Goal: Task Accomplishment & Management: Use online tool/utility

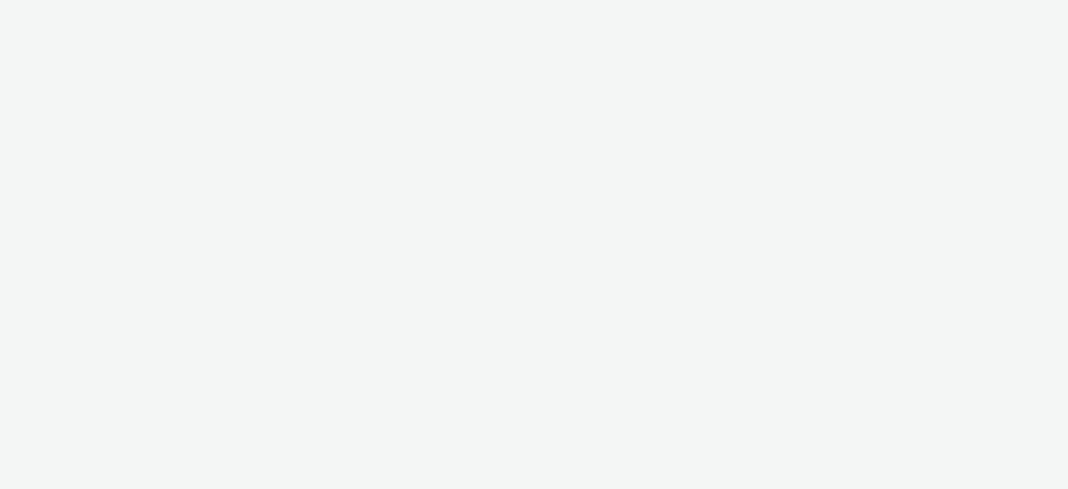
select select "aa2d3f22-8cd3-452c-915a-90da4c6ce460"
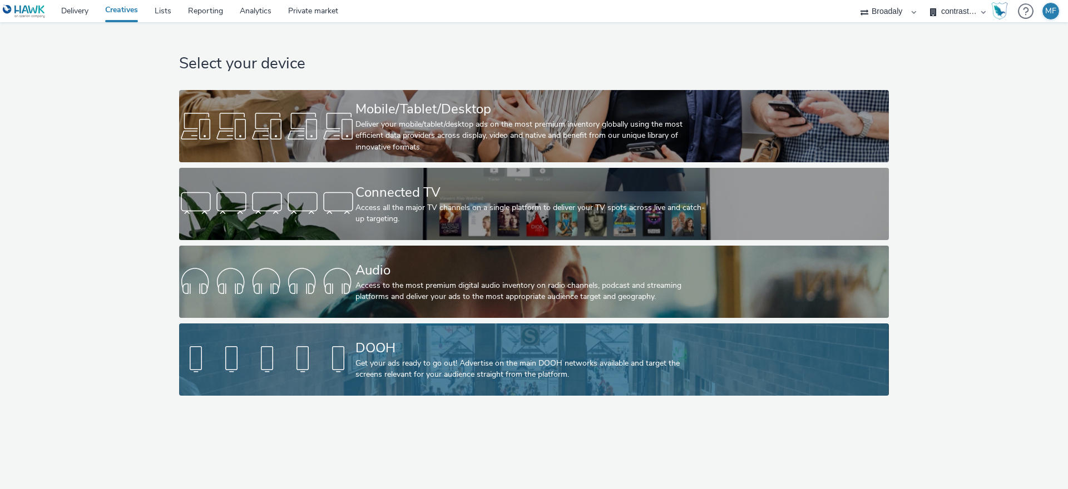
click at [421, 363] on div "Get your ads ready to go out! Advertise on the main DOOH networks available and…" at bounding box center [531, 369] width 353 height 23
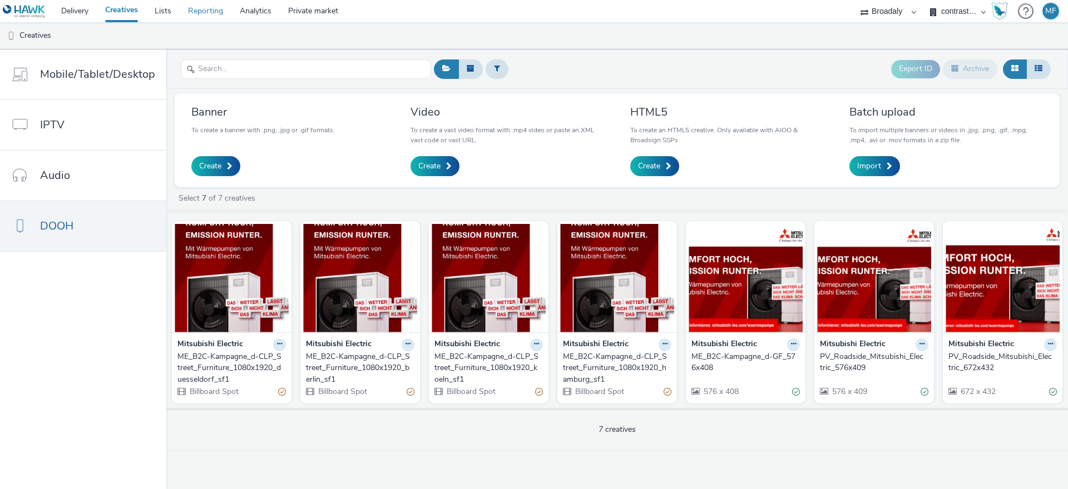
click at [180, 7] on link "Reporting" at bounding box center [206, 11] width 52 height 22
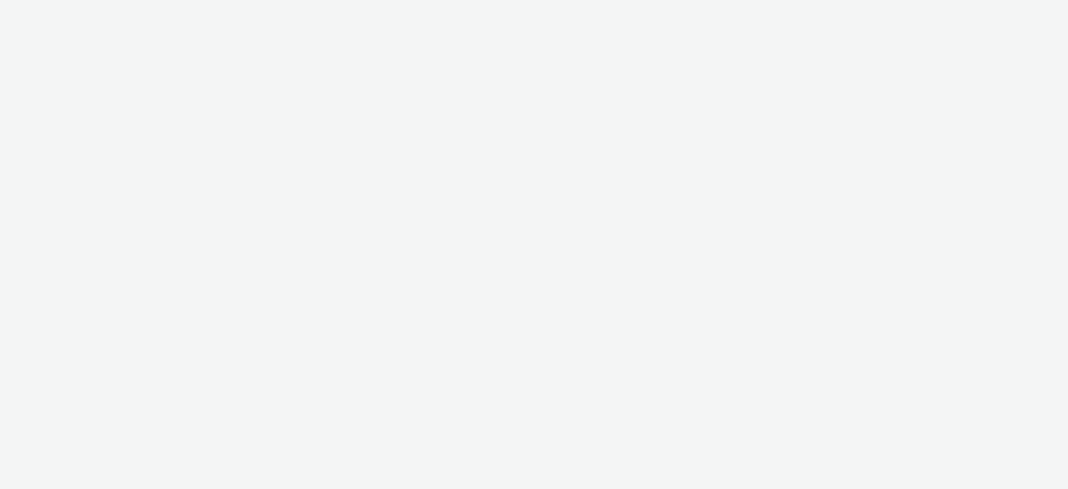
select select "aa2d3f22-8cd3-452c-915a-90da4c6ce460"
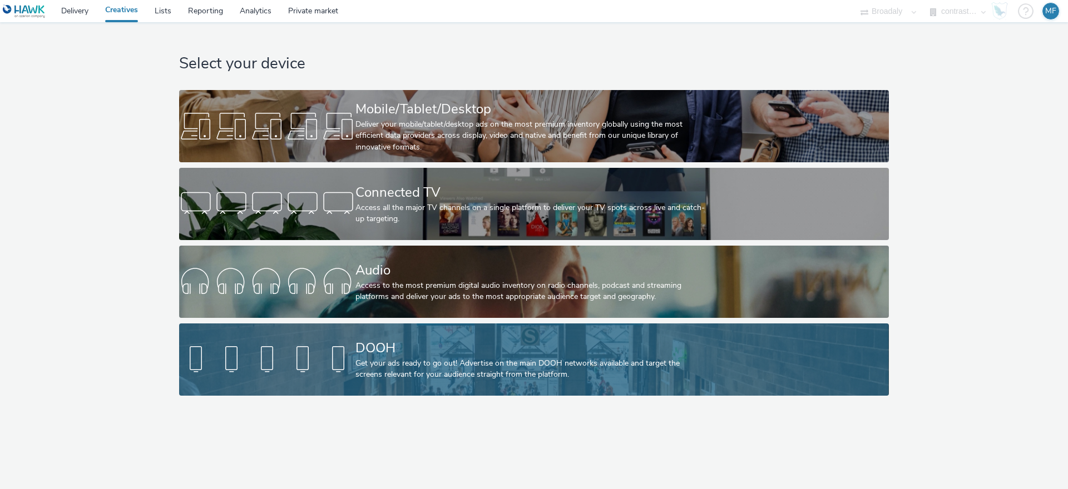
click at [367, 351] on div "DOOH" at bounding box center [531, 348] width 353 height 19
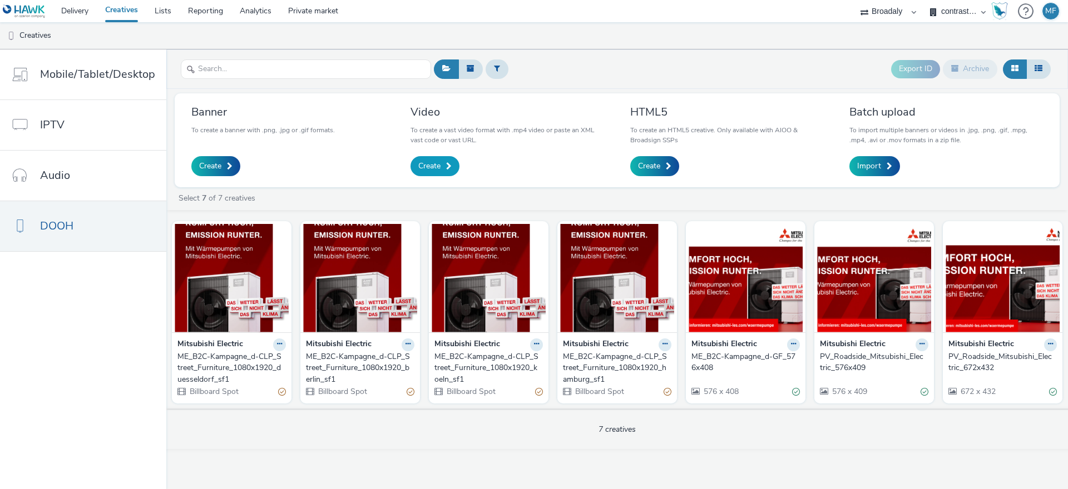
click at [428, 163] on span "Create" at bounding box center [429, 166] width 22 height 11
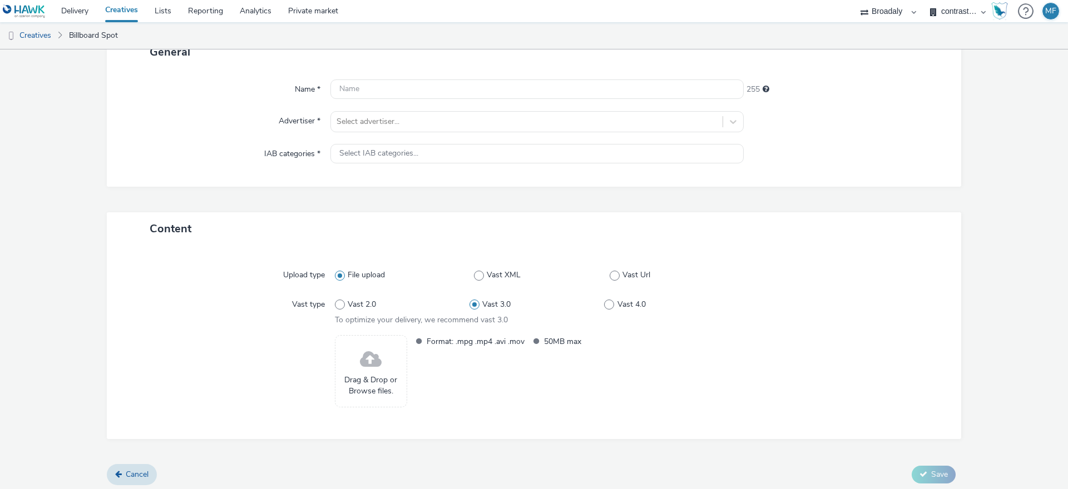
scroll to position [86, 0]
click at [374, 360] on span at bounding box center [371, 355] width 22 height 29
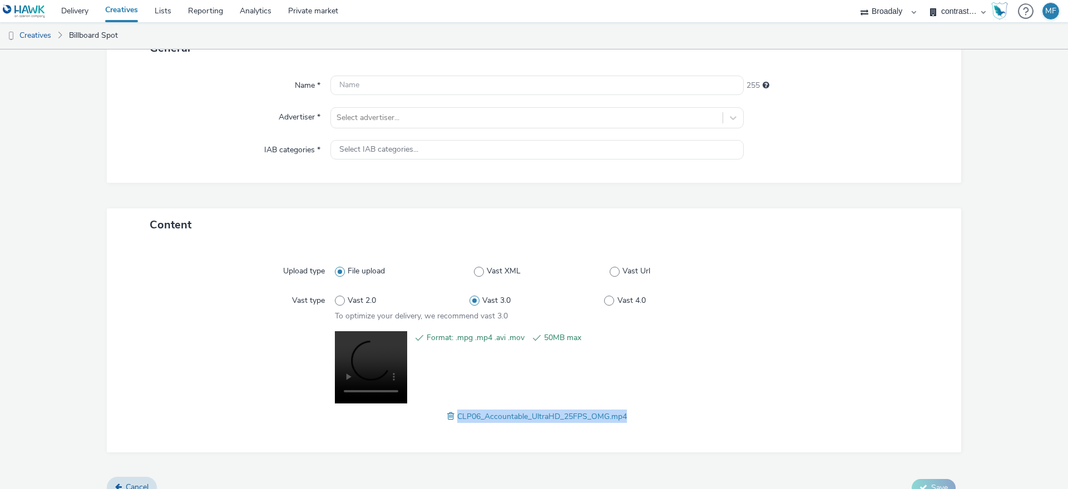
drag, startPoint x: 650, startPoint y: 417, endPoint x: 447, endPoint y: 419, distance: 203.0
click at [447, 419] on div "CLP06_Accountable_UltraHD_25FPS_OMG.mp4" at bounding box center [537, 416] width 404 height 13
copy span "CLP06_Accountable_UltraHD_25FPS_OMG.mp4"
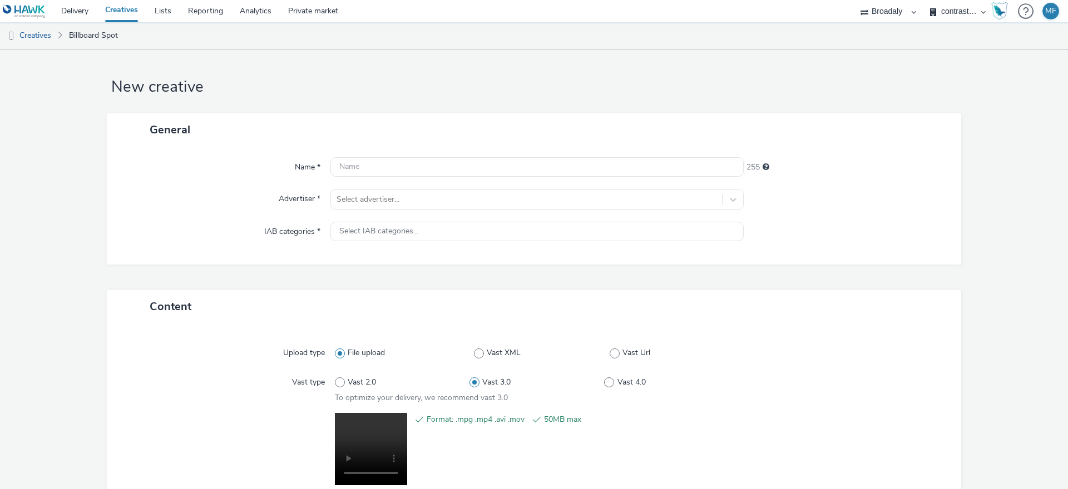
scroll to position [0, 0]
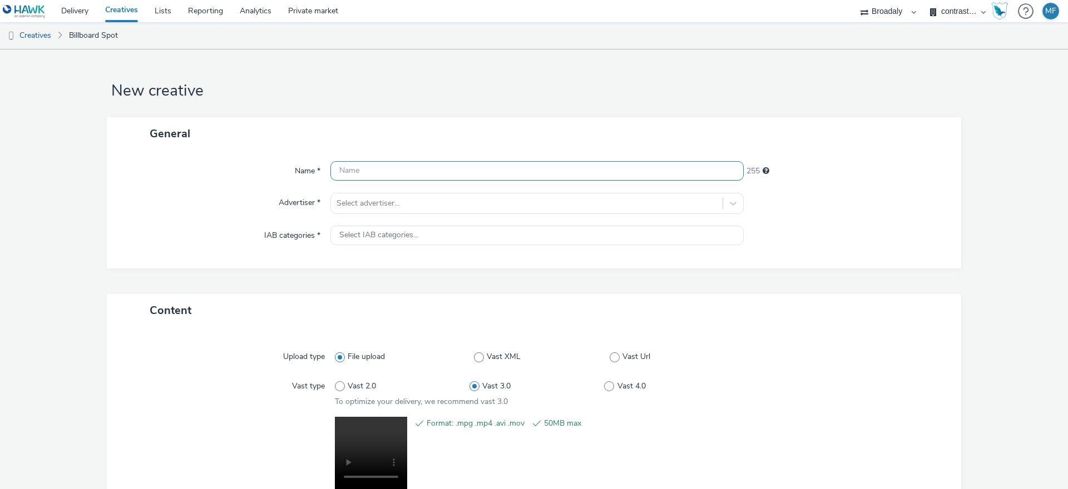
click at [389, 171] on input "text" at bounding box center [536, 170] width 413 height 19
paste input "CLP06_Accountable_UltraHD_25FPS_OMG.mp4"
type input "CLP06_Accountable_UltraHD_25FPS_OMG"
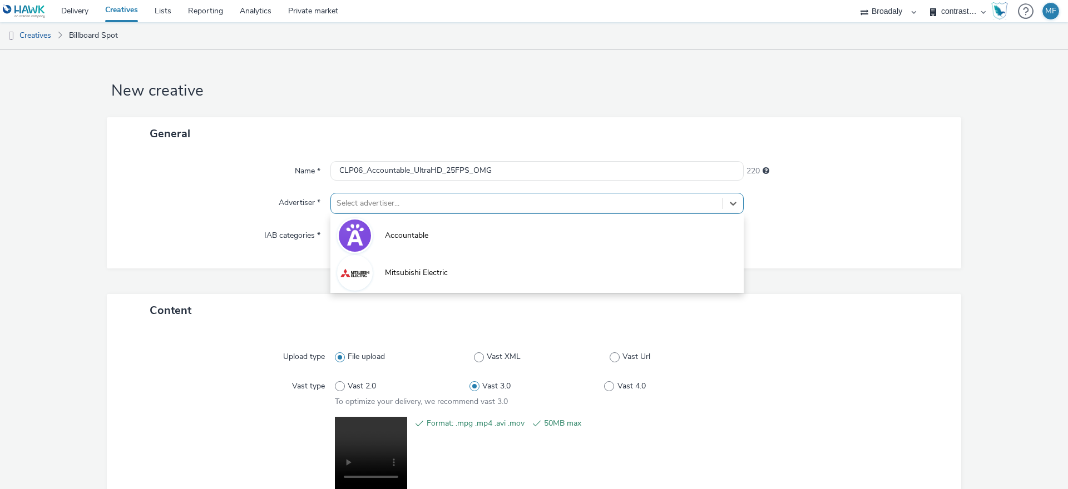
click at [483, 195] on div "Select advertiser..." at bounding box center [526, 204] width 391 height 18
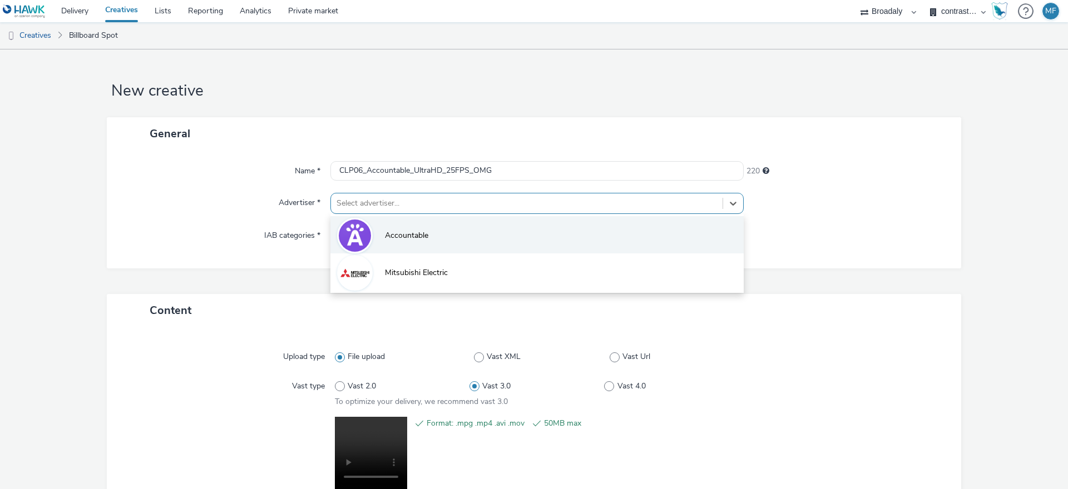
click at [433, 237] on li "Accountable" at bounding box center [536, 234] width 413 height 37
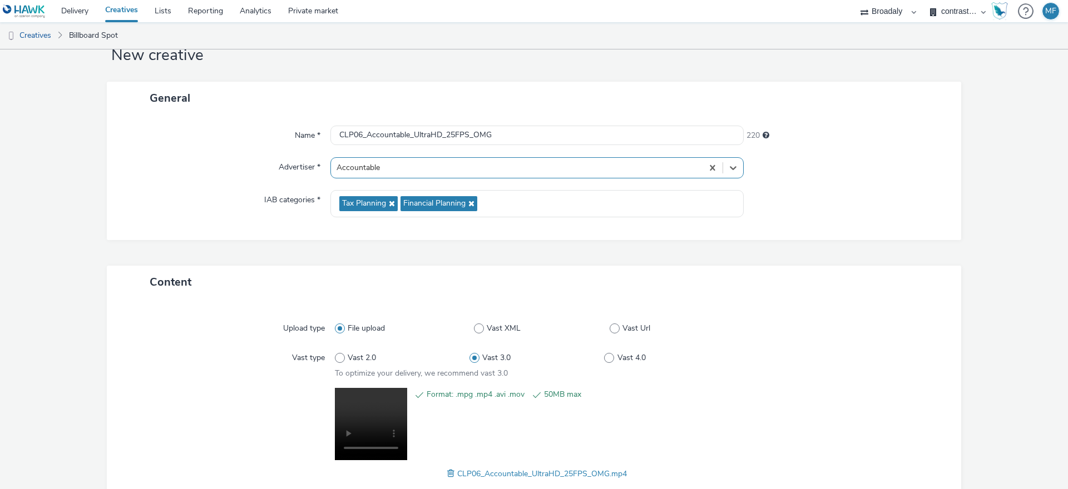
scroll to position [103, 0]
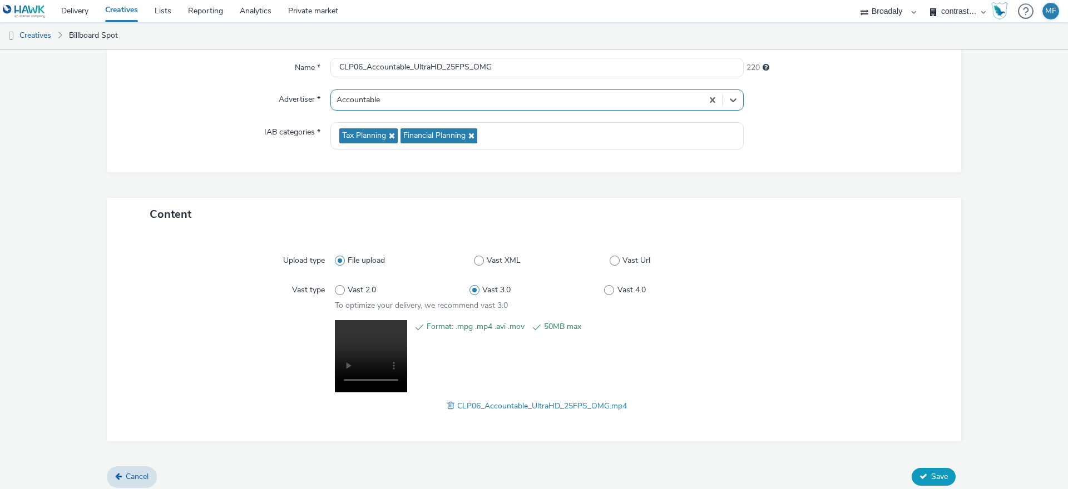
click at [931, 476] on span "Save" at bounding box center [939, 477] width 17 height 11
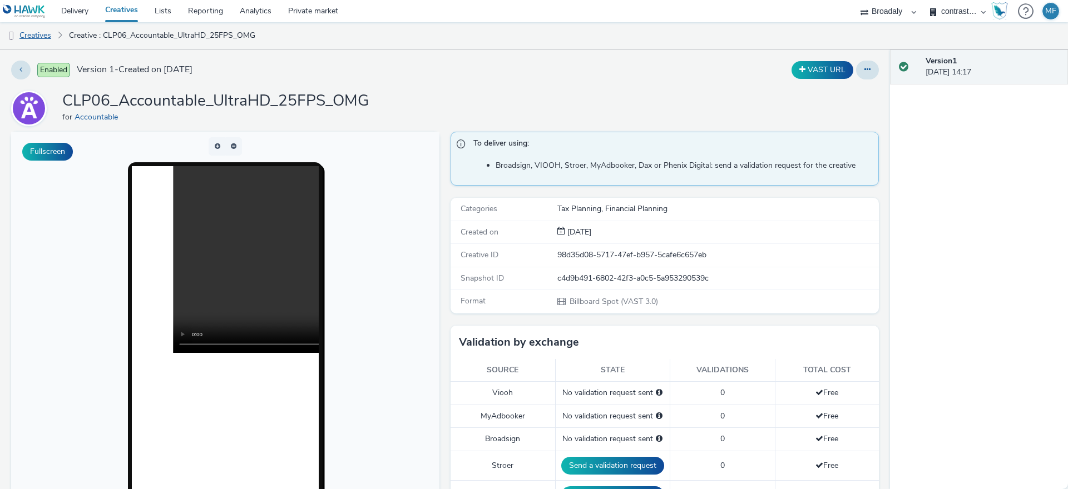
click at [31, 34] on link "Creatives" at bounding box center [28, 35] width 57 height 27
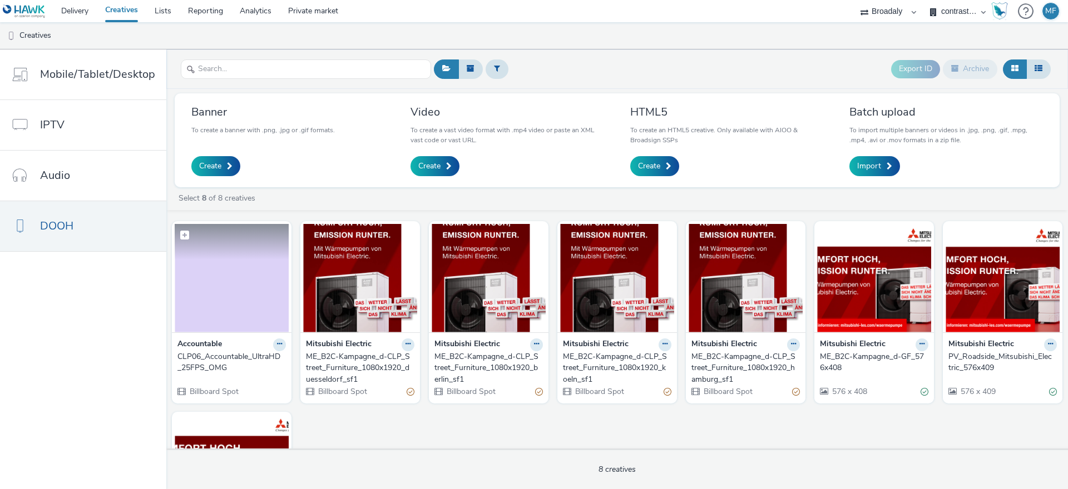
click at [264, 267] on img at bounding box center [232, 278] width 114 height 108
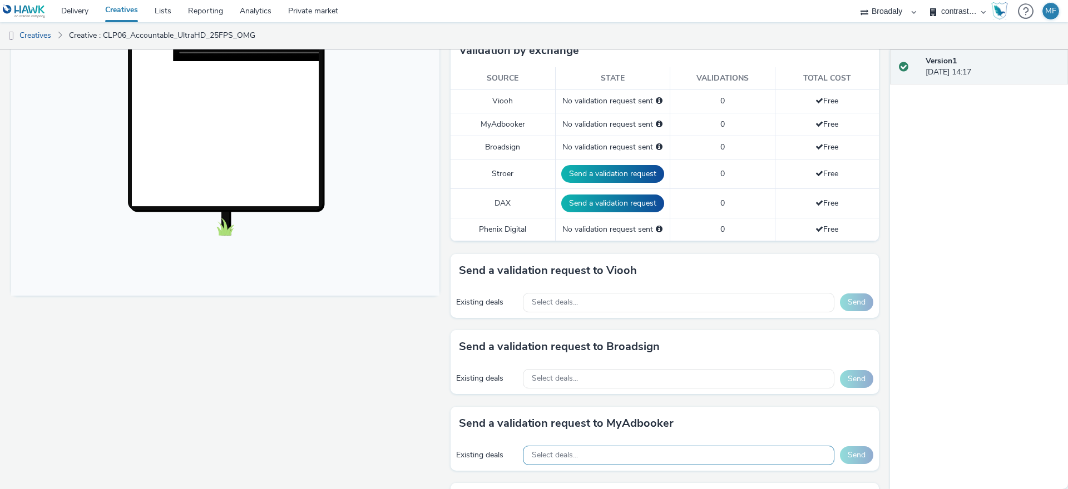
scroll to position [345, 0]
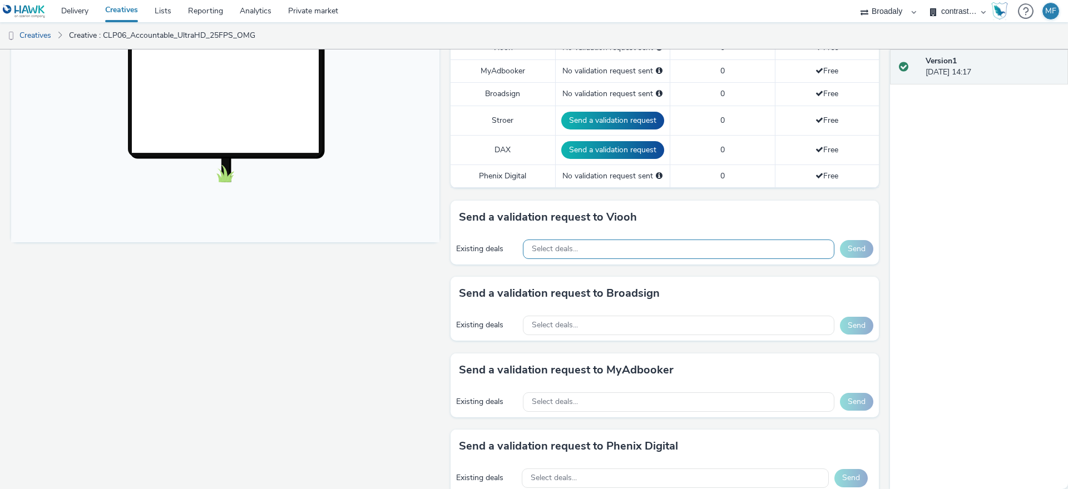
click at [551, 246] on span "Select deals..." at bounding box center [555, 249] width 46 height 9
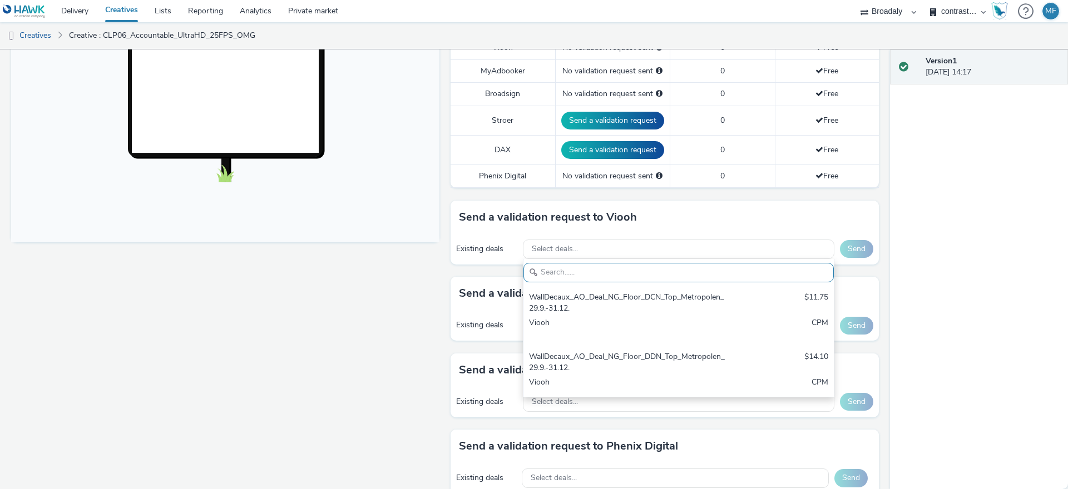
scroll to position [0, 0]
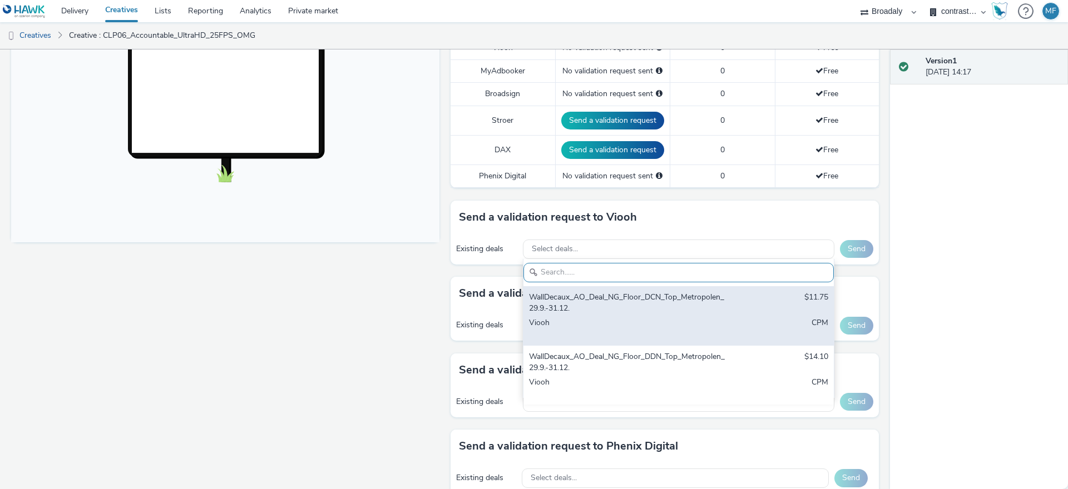
click at [743, 320] on div "WallDecaux_AO_Deal_NG_Floor_DCN_Top_Metropolen_29.9.-31.12. $11.75 Viooh CPM" at bounding box center [678, 315] width 310 height 59
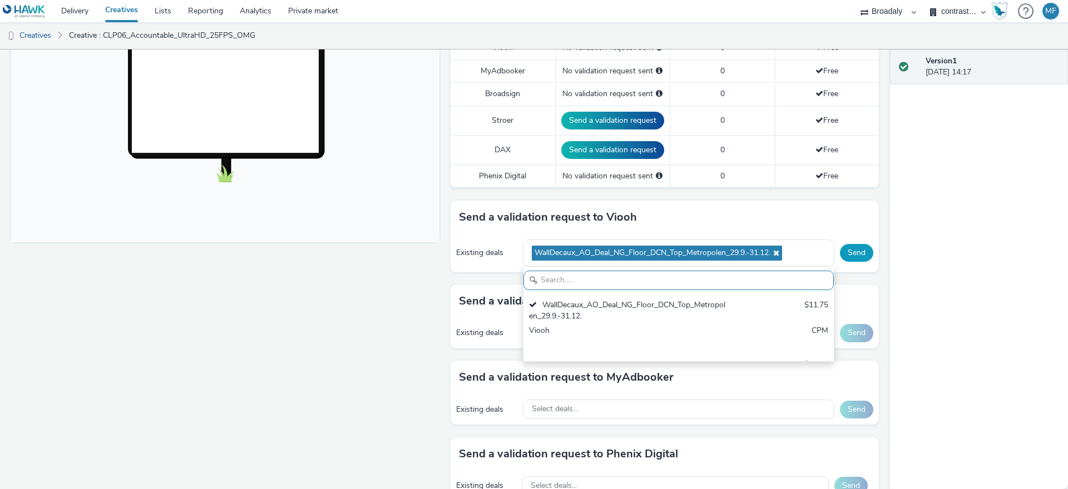
click at [855, 260] on button "Send" at bounding box center [856, 253] width 33 height 18
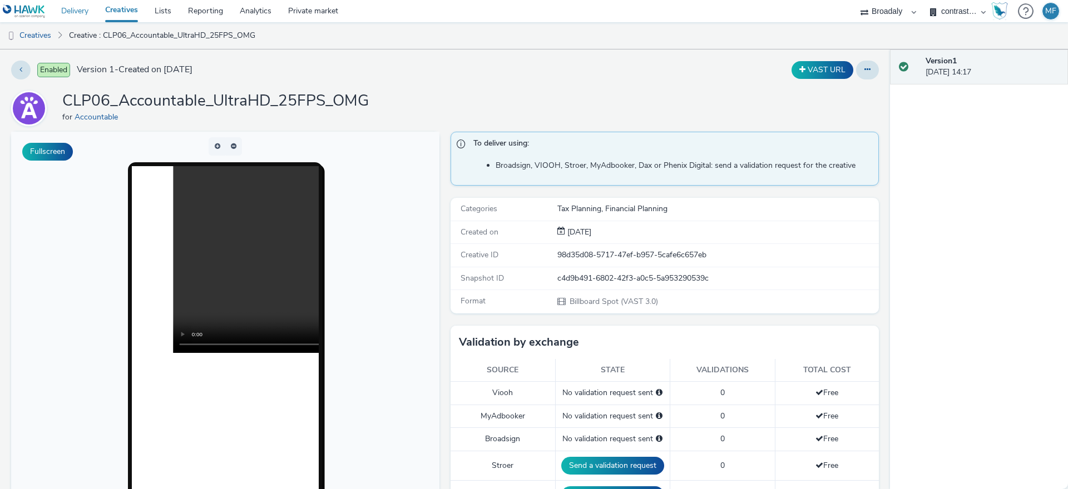
click at [92, 8] on link "Delivery" at bounding box center [75, 11] width 44 height 22
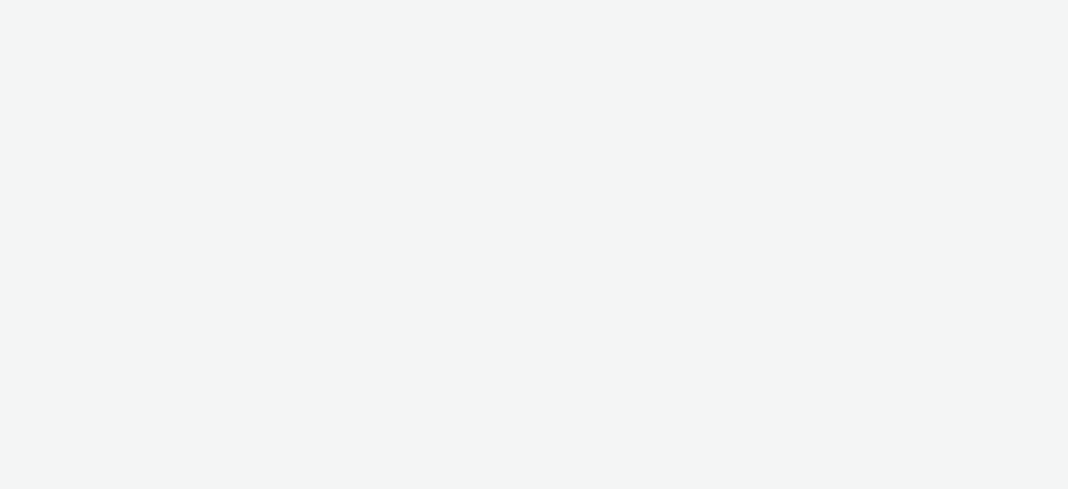
select select "aa2d3f22-8cd3-452c-915a-90da4c6ce460"
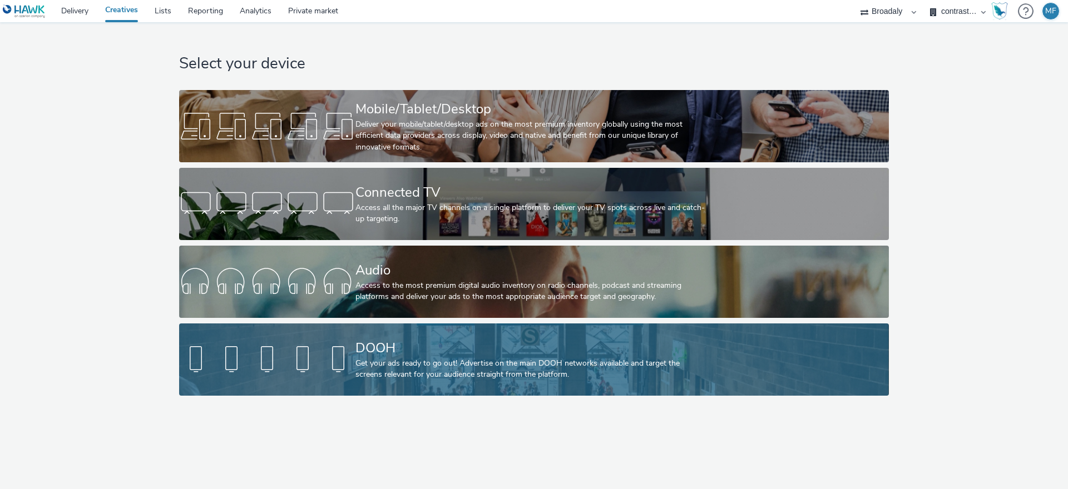
click at [366, 355] on div "DOOH" at bounding box center [531, 348] width 353 height 19
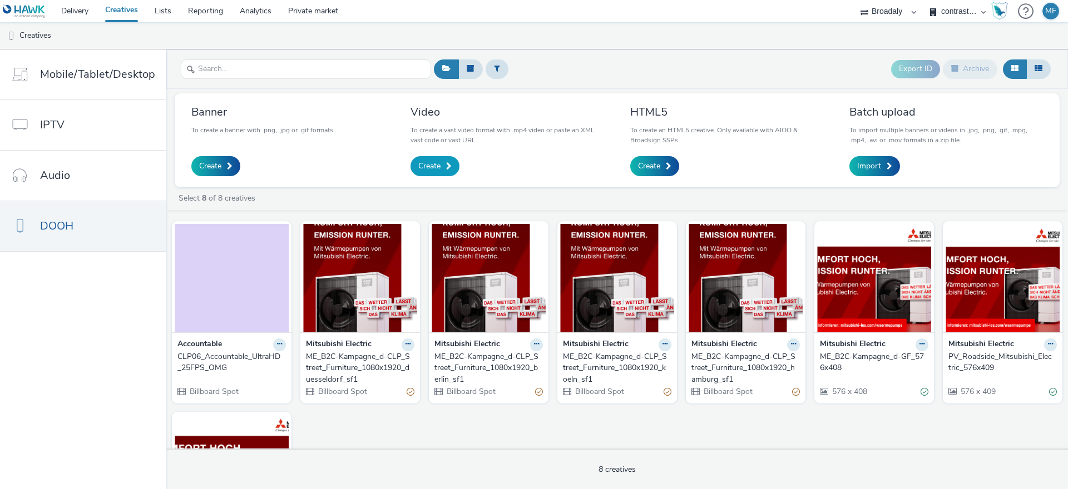
click at [427, 162] on span "Create" at bounding box center [429, 166] width 22 height 11
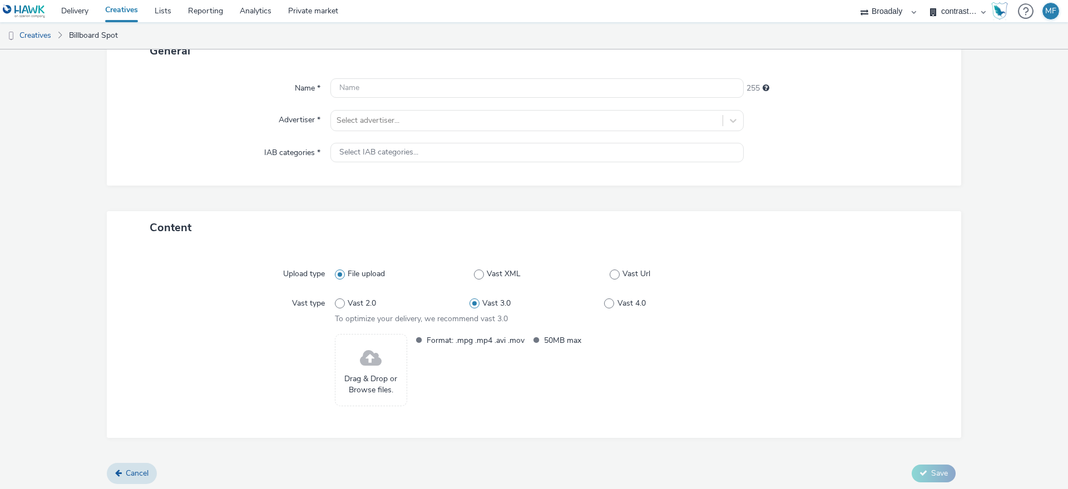
scroll to position [86, 0]
click at [355, 380] on span "Drag & Drop or Browse files." at bounding box center [371, 382] width 60 height 23
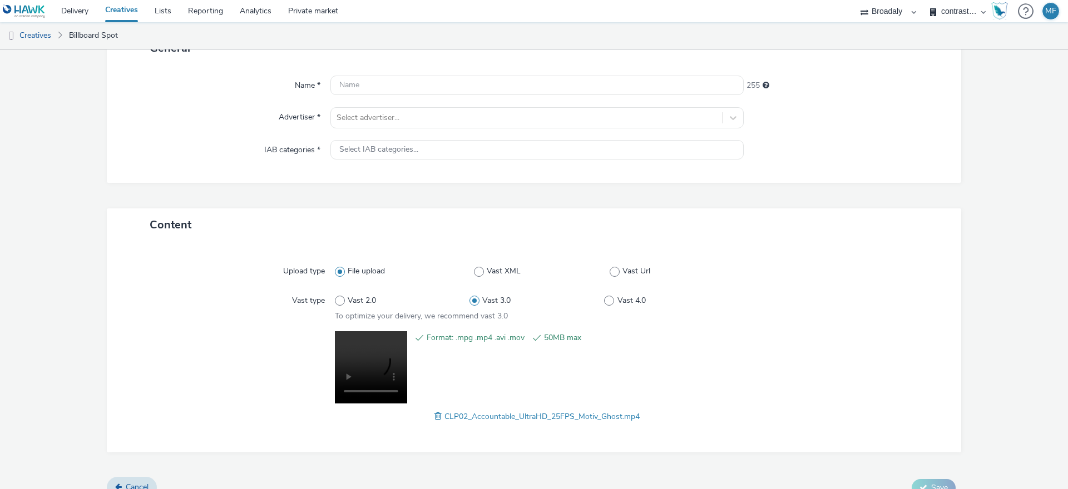
click at [426, 369] on div "Format: .mpg .mp4 .avi .mov 50MB max" at bounding box center [574, 369] width 329 height 76
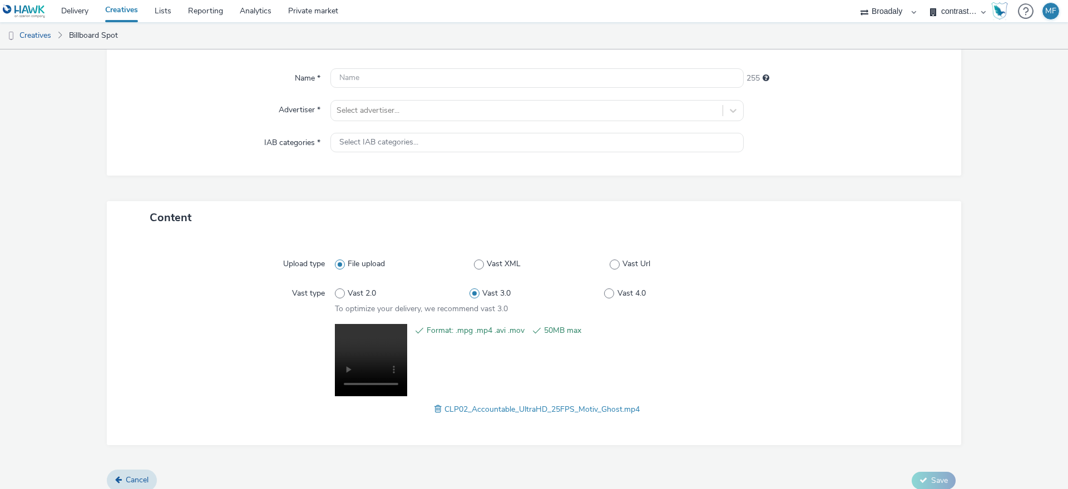
scroll to position [103, 0]
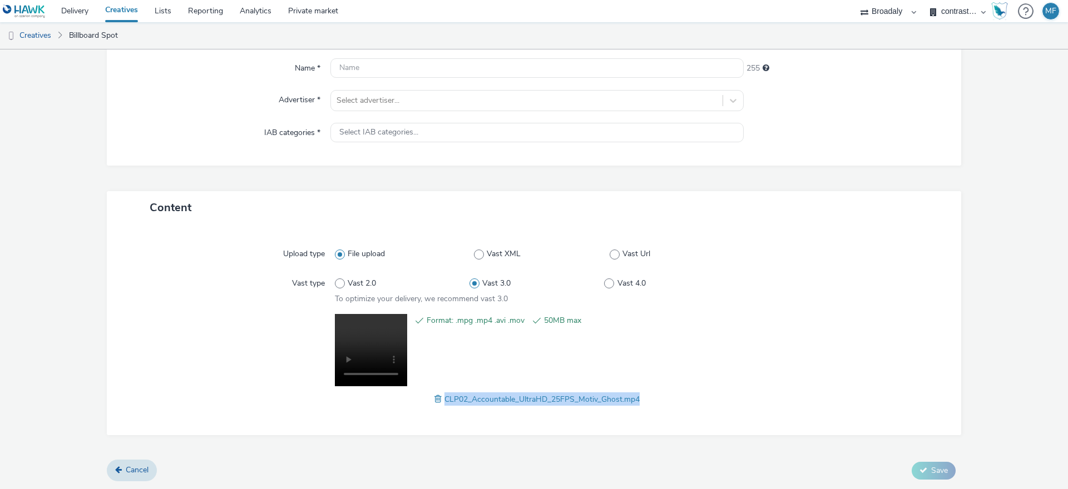
drag, startPoint x: 685, startPoint y: 395, endPoint x: 441, endPoint y: 404, distance: 243.7
click at [441, 404] on div "CLP02_Accountable_UltraHD_25FPS_Motiv_Ghost.mp4" at bounding box center [537, 399] width 404 height 13
copy span "CLP02_Accountable_UltraHD_25FPS_Motiv_Ghost.mp4"
click at [370, 66] on input "text" at bounding box center [536, 67] width 413 height 19
paste input "CLP02_Accountable_UltraHD_25FPS_Motiv_Ghost.mp4"
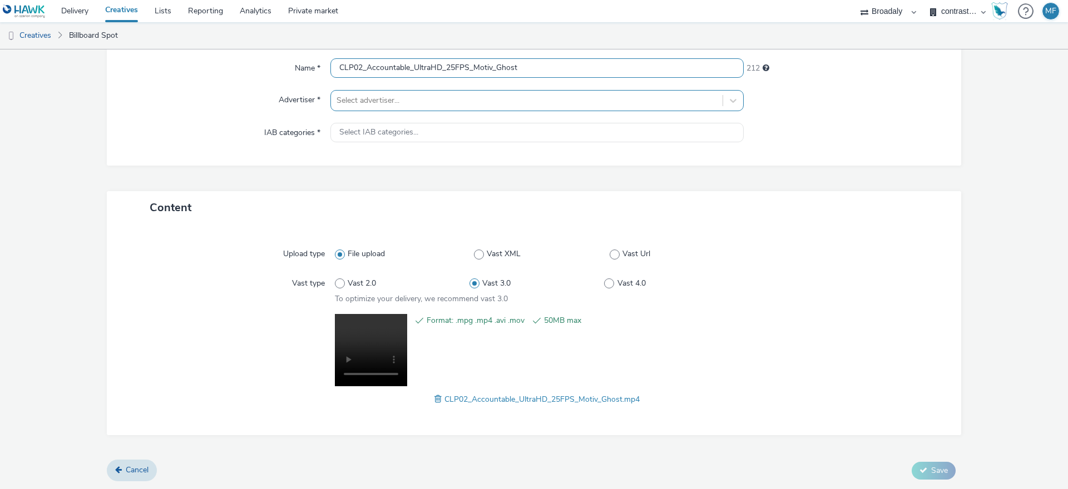
type input "CLP02_Accountable_UltraHD_25FPS_Motiv_Ghost"
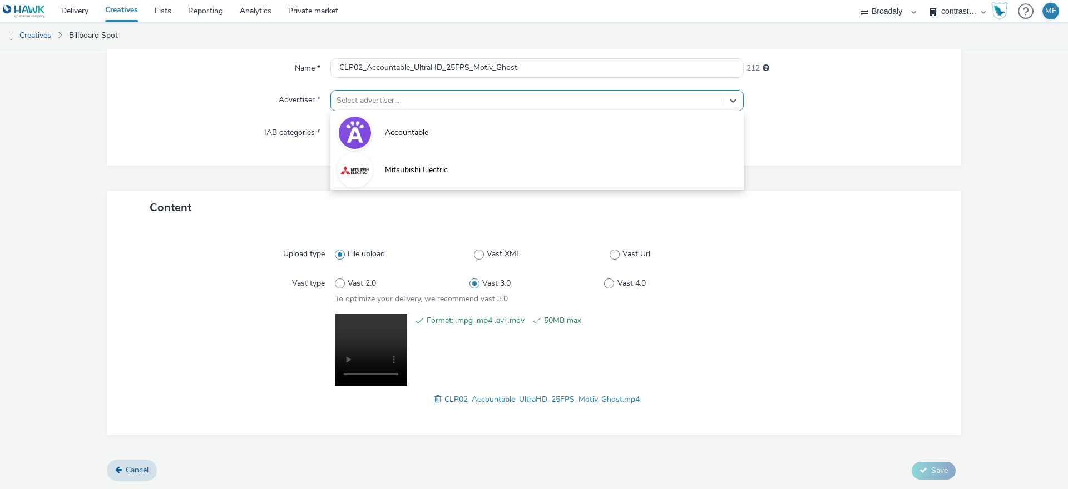
click at [517, 93] on div "Select advertiser..." at bounding box center [526, 101] width 391 height 18
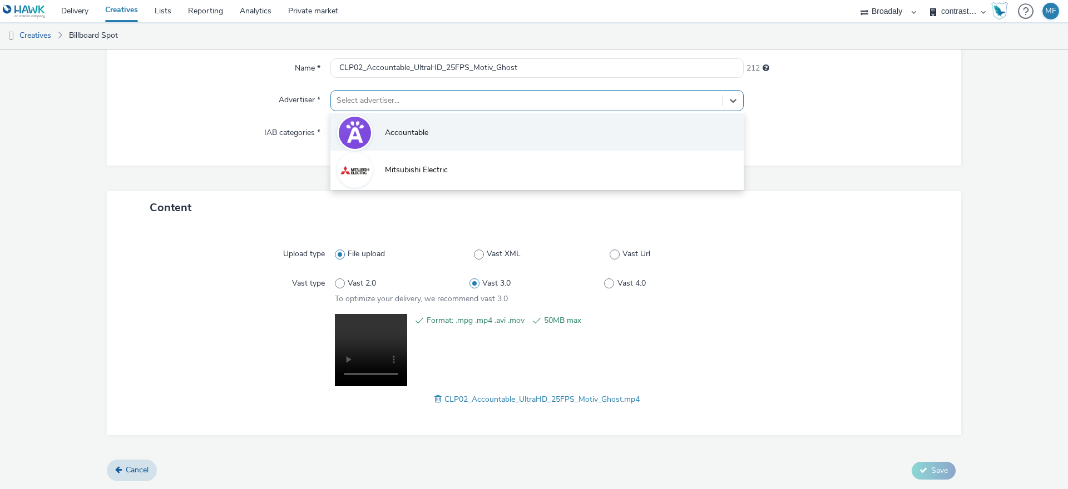
click at [502, 130] on li "Accountable" at bounding box center [536, 131] width 413 height 37
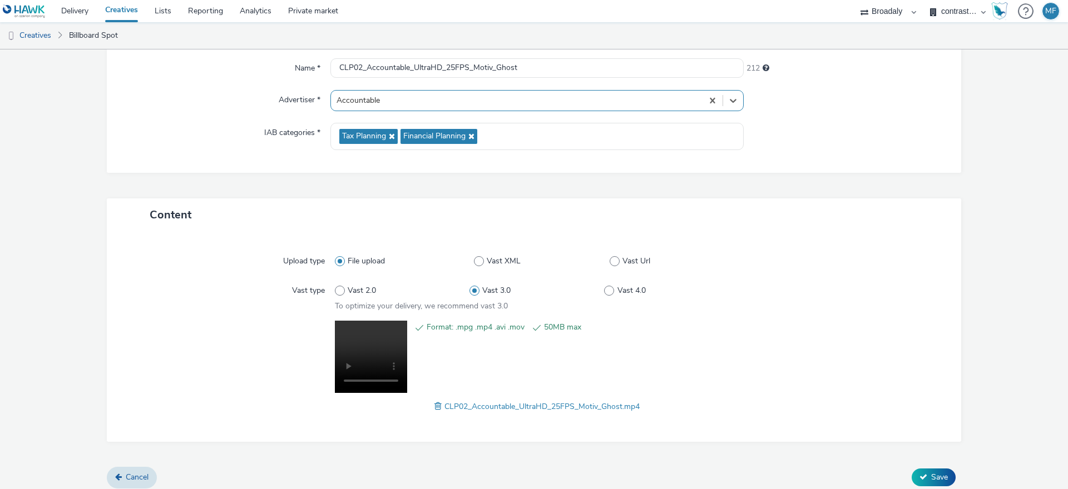
click at [475, 156] on div "Name * CLP02_Accountable_UltraHD_25FPS_Motiv_Ghost 212 Advertiser * option Acco…" at bounding box center [534, 110] width 854 height 126
drag, startPoint x: 955, startPoint y: 479, endPoint x: 926, endPoint y: 476, distance: 29.6
click at [954, 478] on form "New creative General Name * CLP02_Accountable_UltraHD_25FPS_Motiv_Ghost 212 Adv…" at bounding box center [534, 222] width 1068 height 550
click at [931, 476] on span "Save" at bounding box center [939, 477] width 17 height 11
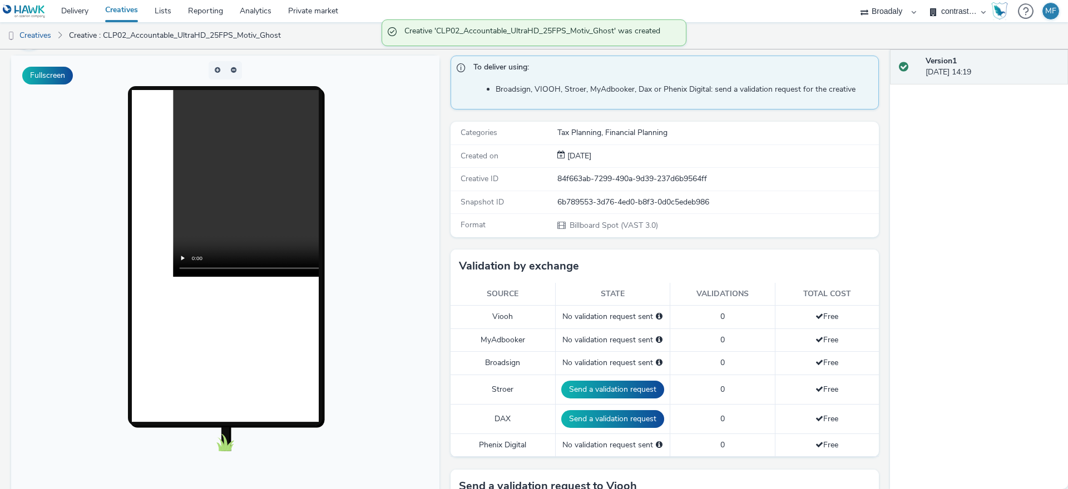
scroll to position [376, 0]
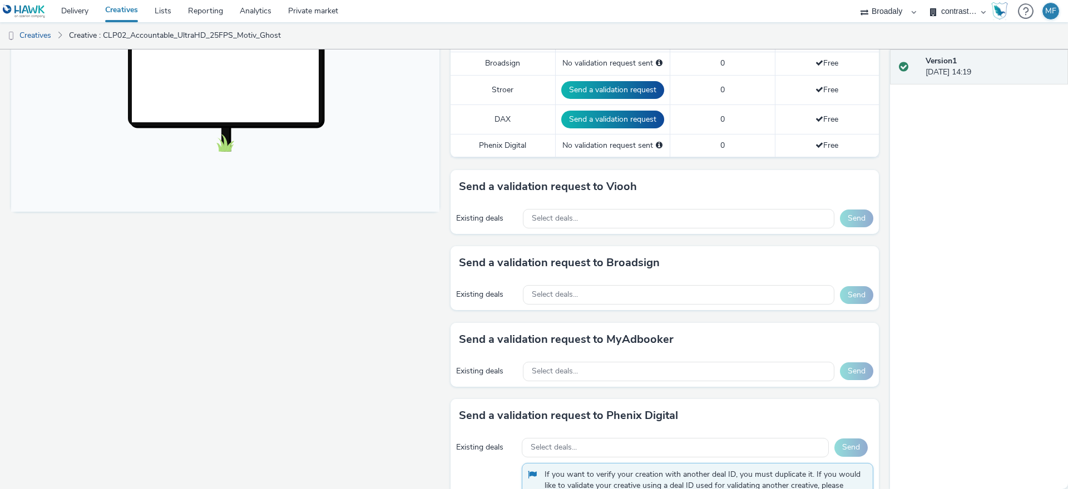
click at [596, 202] on div "Send a validation request to Viooh" at bounding box center [664, 186] width 428 height 33
click at [598, 209] on div "Select deals..." at bounding box center [678, 218] width 311 height 19
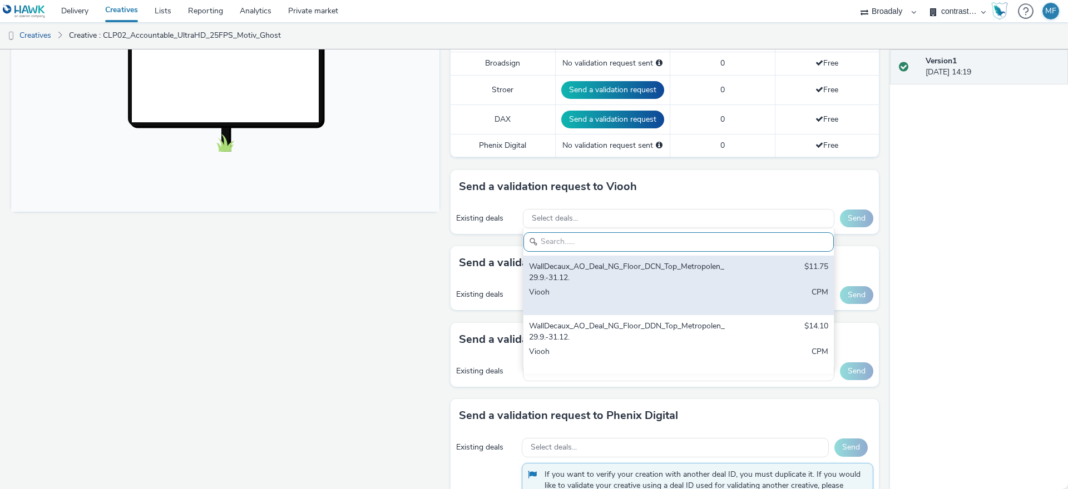
click at [662, 276] on div "WallDecaux_AO_Deal_NG_Floor_DCN_Top_Metropolen_29.9.-31.12." at bounding box center [627, 272] width 197 height 23
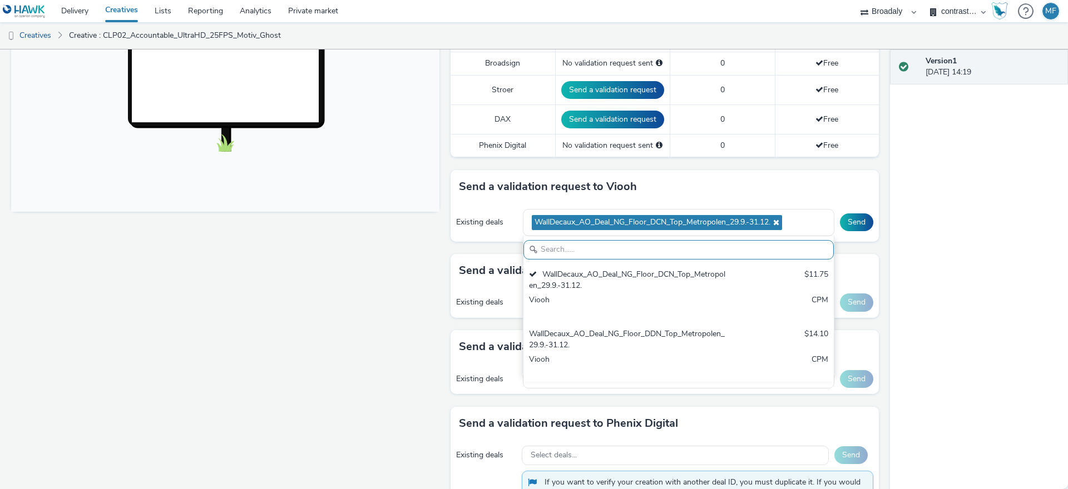
click at [964, 225] on div "Version 1 29 September 2025, 14:19" at bounding box center [979, 269] width 178 height 440
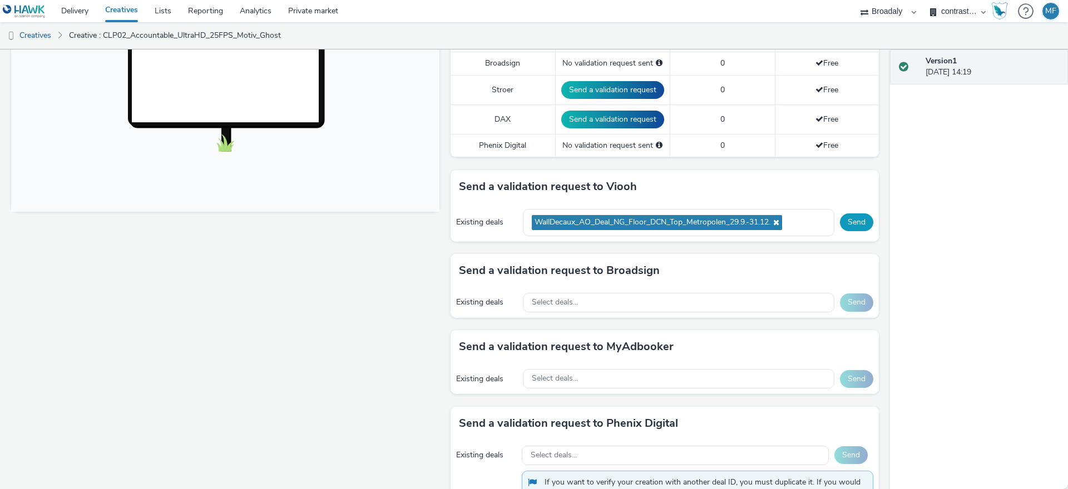
click at [843, 222] on button "Send" at bounding box center [856, 223] width 33 height 18
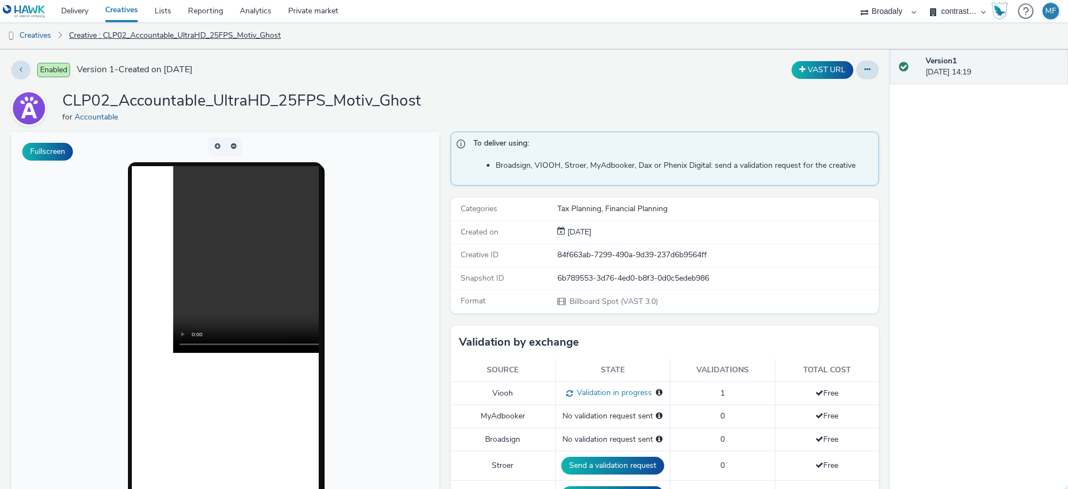
click at [109, 47] on link "Creative : CLP02_Accountable_UltraHD_25FPS_Motiv_Ghost" at bounding box center [174, 35] width 223 height 27
click at [53, 42] on link "Creatives" at bounding box center [28, 35] width 57 height 27
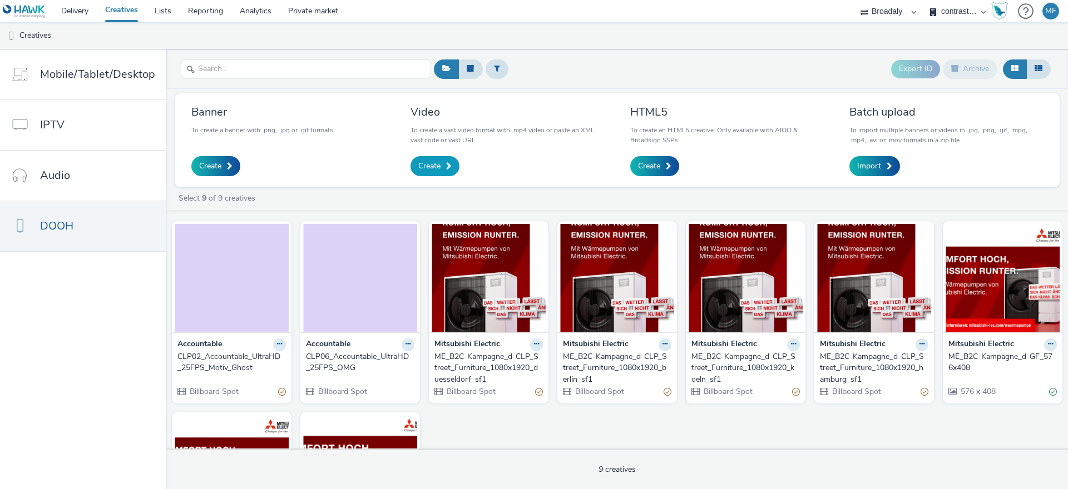
click at [433, 171] on span "Create" at bounding box center [429, 166] width 22 height 11
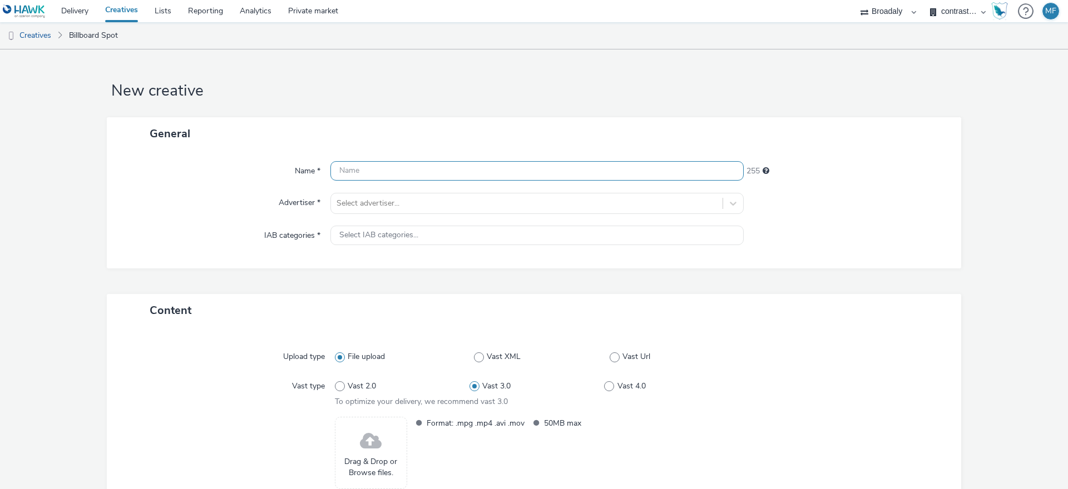
click at [433, 171] on input "text" at bounding box center [536, 170] width 413 height 19
click at [390, 419] on div "Upload type File upload Vast XML Vast Url Vast type Vast 2.0 Vast 3.0 Vast 4.0 …" at bounding box center [534, 423] width 832 height 171
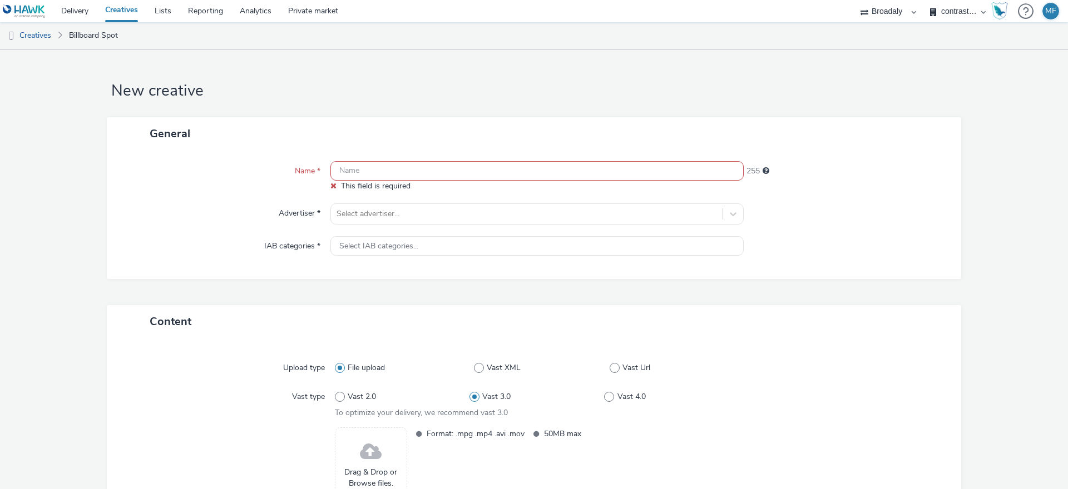
click at [375, 460] on span at bounding box center [371, 452] width 22 height 29
click at [343, 173] on input "text" at bounding box center [536, 170] width 413 height 19
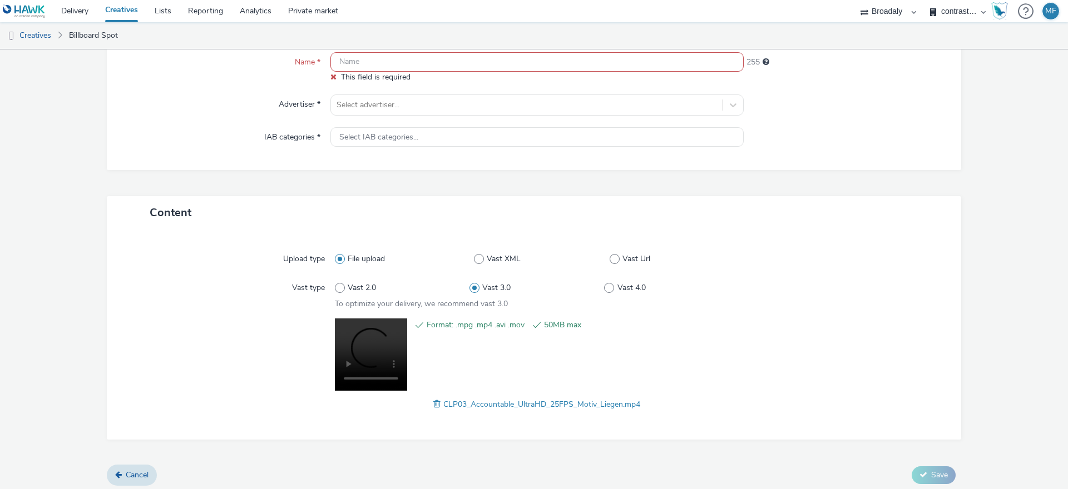
scroll to position [113, 0]
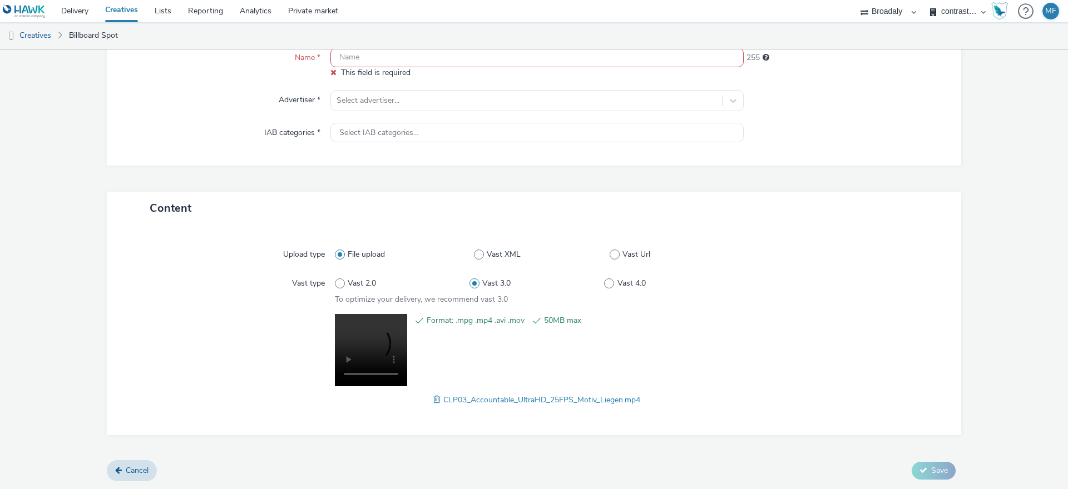
drag, startPoint x: 649, startPoint y: 399, endPoint x: 440, endPoint y: 403, distance: 209.1
click at [440, 403] on div "CLP03_Accountable_UltraHD_25FPS_Motiv_Liegen.mp4" at bounding box center [537, 399] width 404 height 13
drag, startPoint x: 667, startPoint y: 407, endPoint x: 440, endPoint y: 404, distance: 227.4
click at [440, 404] on div "Upload type File upload Vast XML Vast Url Vast type Vast 2.0 Vast 3.0 Vast 4.0 …" at bounding box center [534, 330] width 832 height 188
copy span "CLP03_Accountable_UltraHD_25FPS_Motiv_Liegen.mp4"
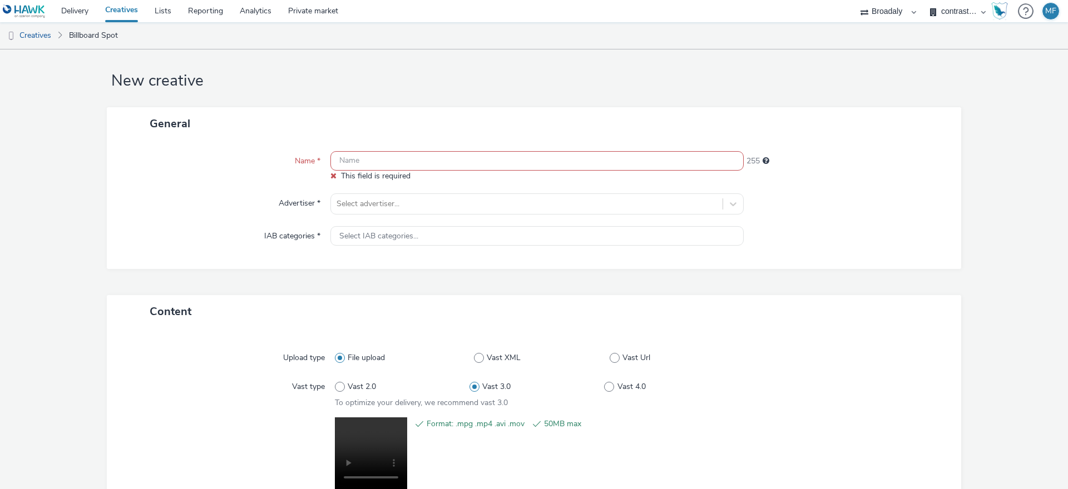
scroll to position [0, 0]
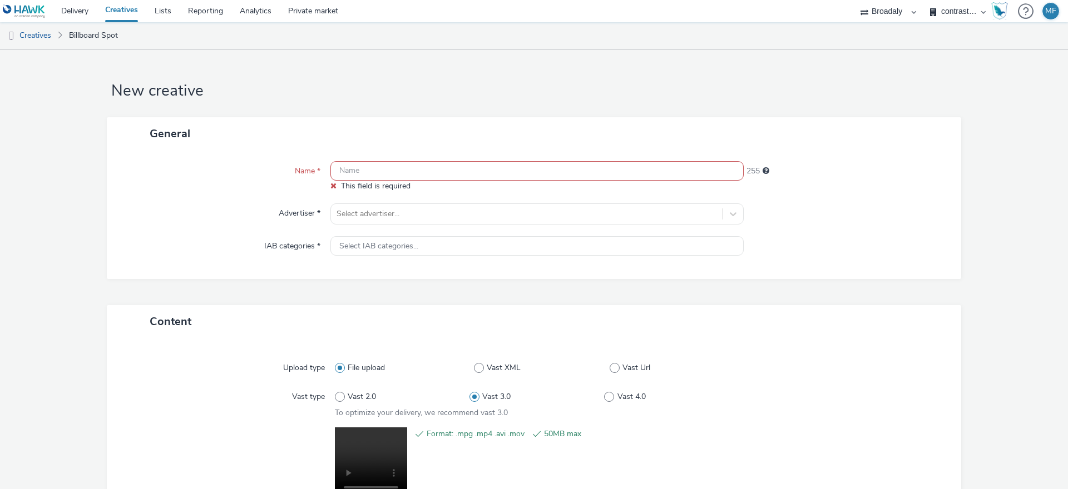
click at [369, 171] on input "text" at bounding box center [536, 170] width 413 height 19
paste input "CLP03_Accountable_UltraHD_25FPS_Motiv_Liegen.mp4"
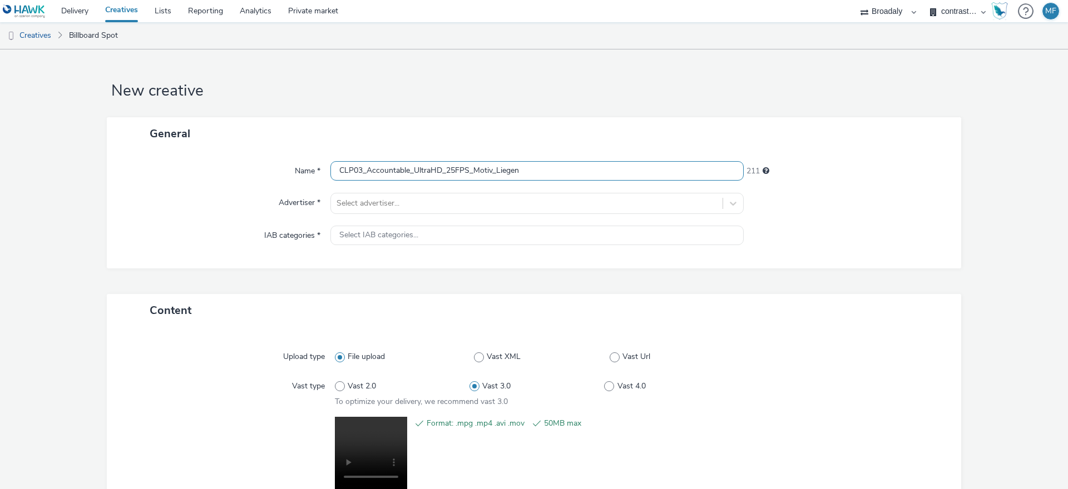
type input "CLP03_Accountable_UltraHD_25FPS_Motiv_Liegen"
click at [426, 143] on div "General" at bounding box center [534, 133] width 854 height 33
click at [395, 211] on div "Select advertiser..." at bounding box center [526, 204] width 391 height 18
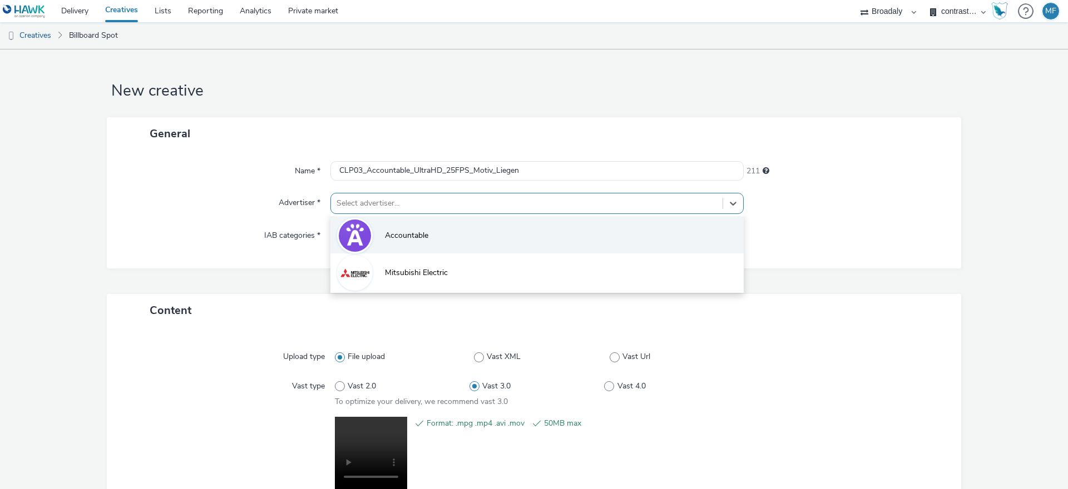
click at [390, 236] on span "Accountable" at bounding box center [406, 235] width 43 height 11
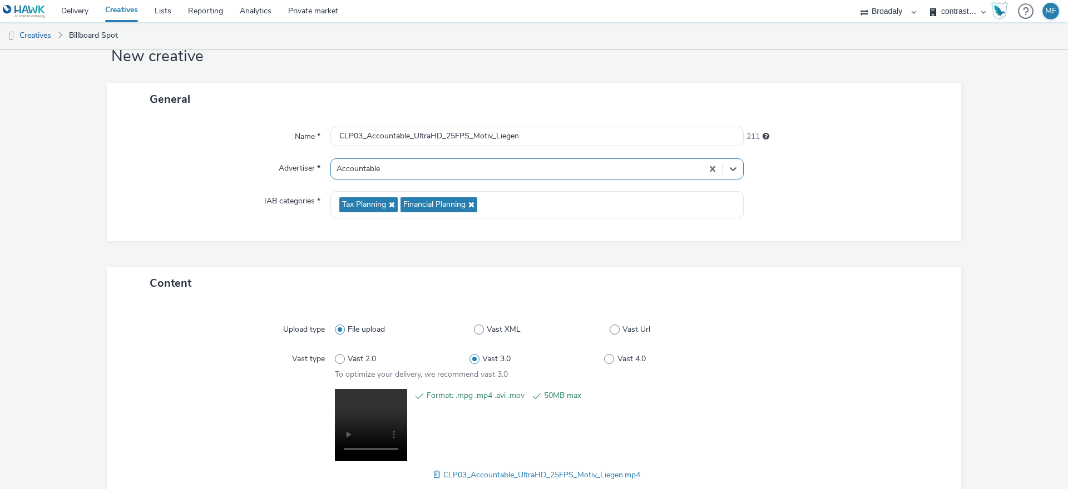
scroll to position [110, 0]
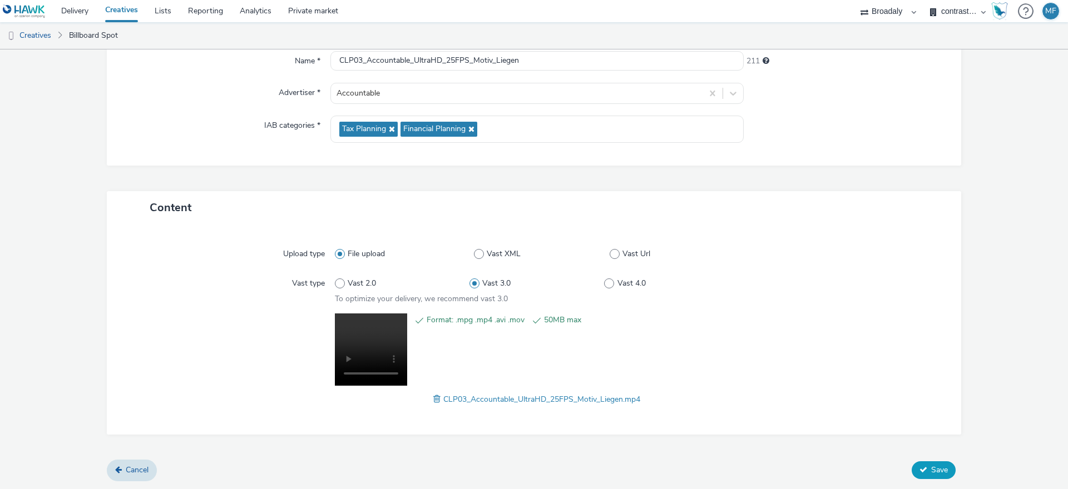
click at [940, 462] on button "Save" at bounding box center [933, 470] width 44 height 18
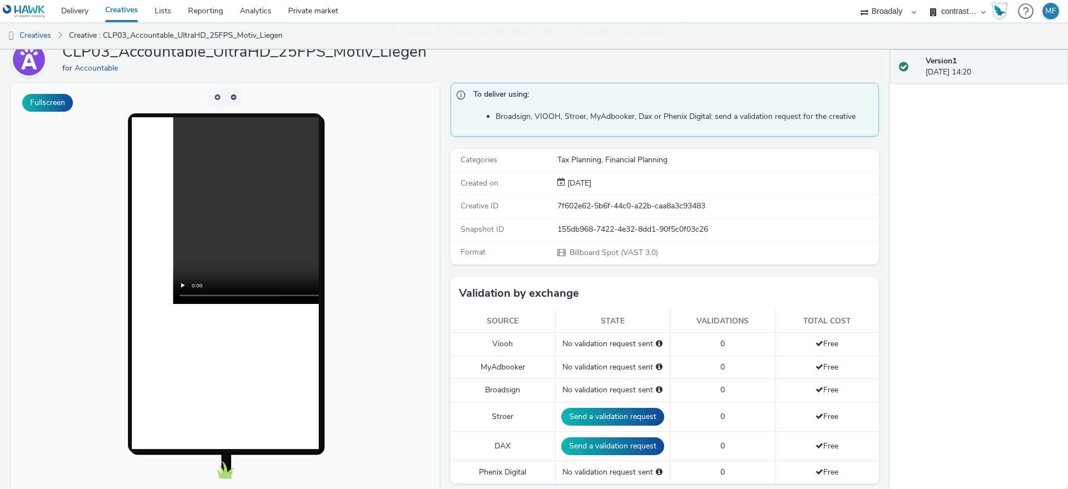
scroll to position [204, 0]
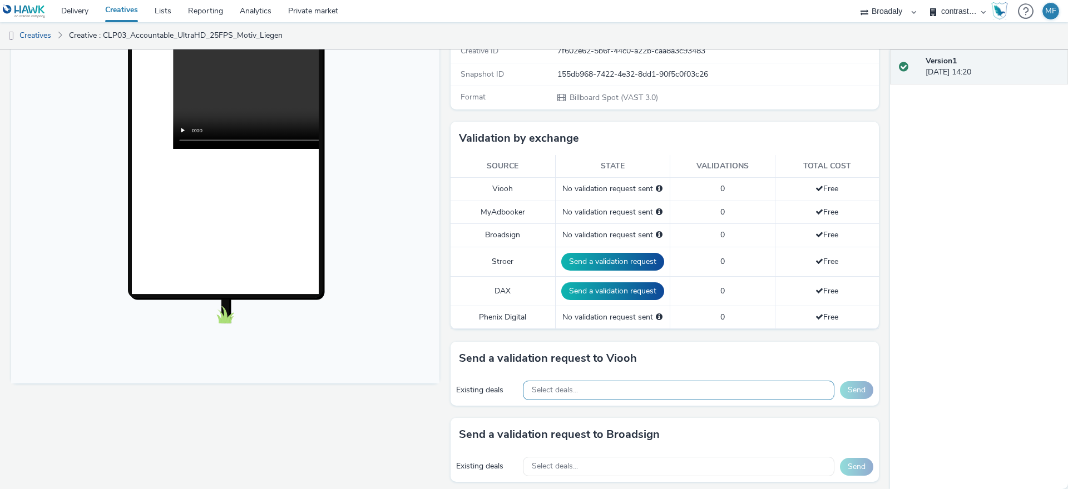
click at [539, 386] on span "Select deals..." at bounding box center [555, 390] width 46 height 9
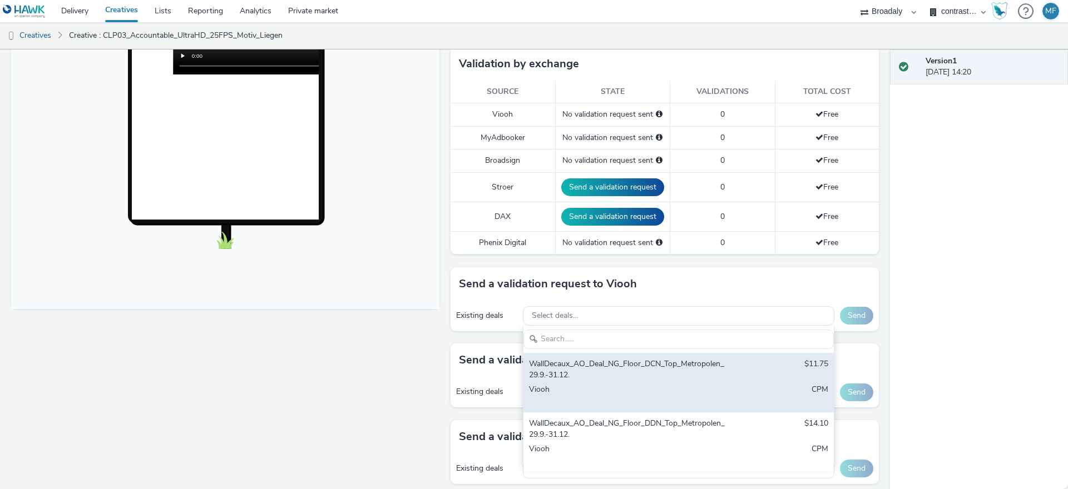
scroll to position [294, 0]
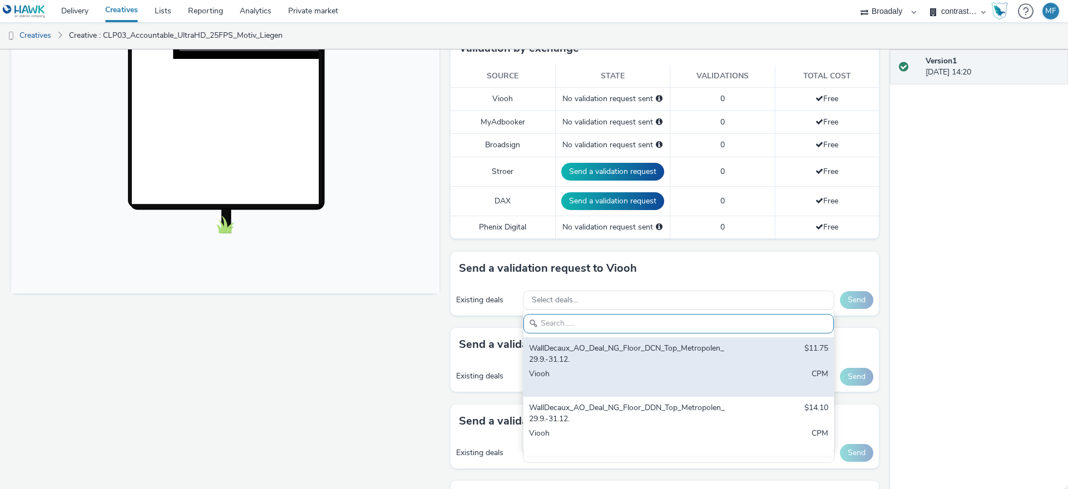
click at [632, 356] on div "WallDecaux_AO_Deal_NG_Floor_DCN_Top_Metropolen_29.9.-31.12." at bounding box center [627, 354] width 197 height 23
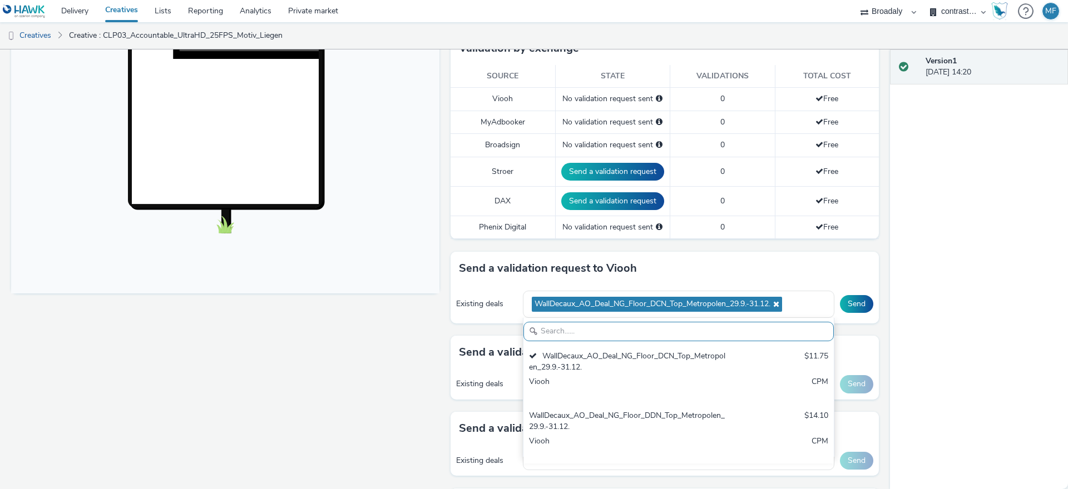
click at [927, 287] on div "Version 1 29 September 2025, 14:20" at bounding box center [979, 269] width 178 height 440
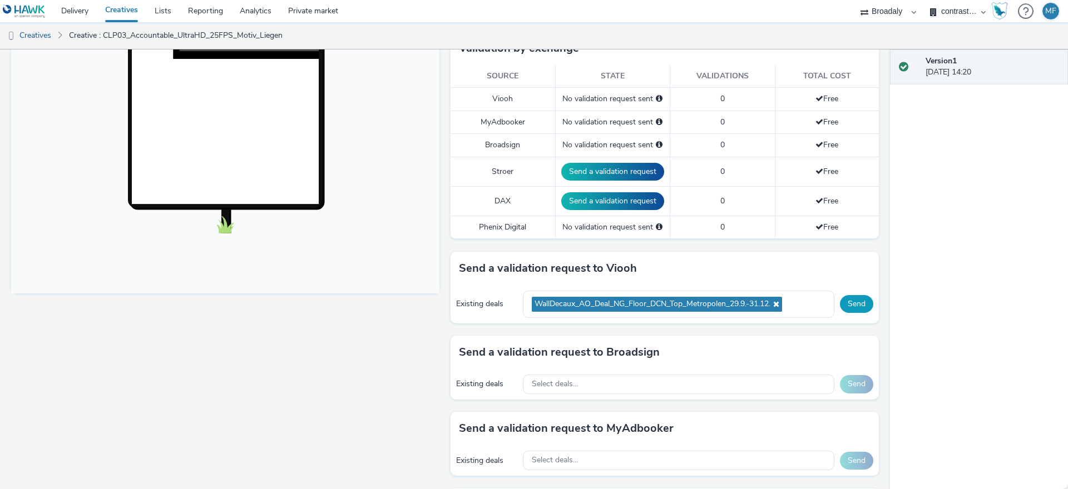
click at [840, 297] on button "Send" at bounding box center [856, 304] width 33 height 18
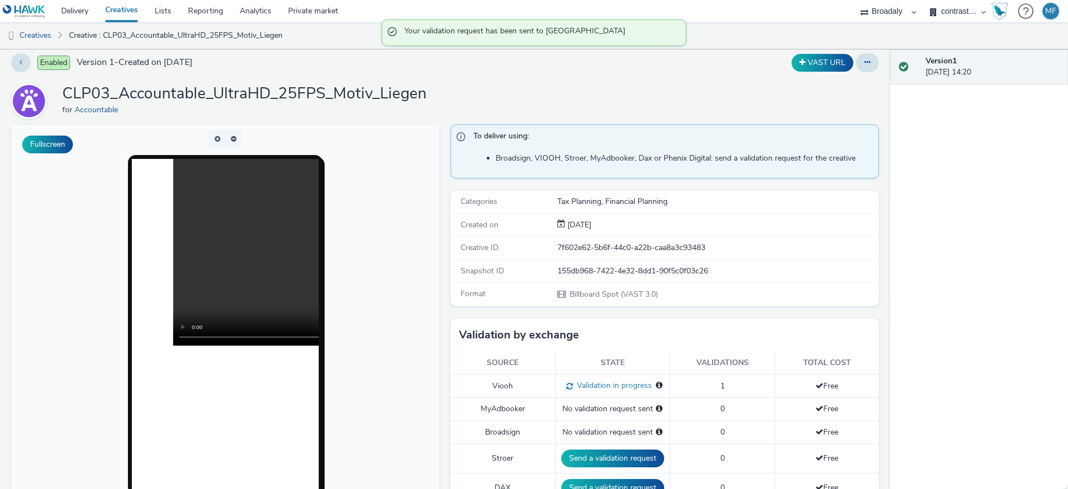
scroll to position [0, 0]
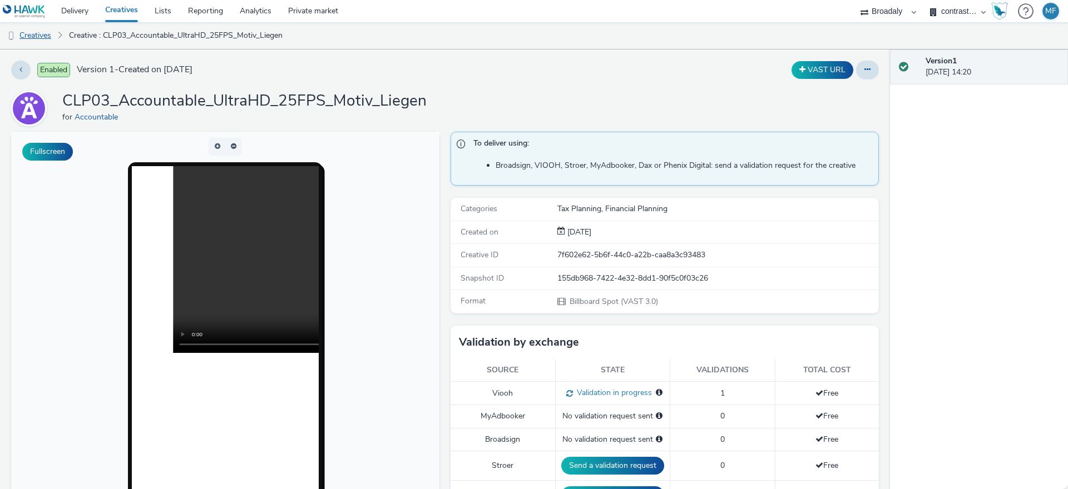
click at [38, 32] on link "Creatives" at bounding box center [28, 35] width 57 height 27
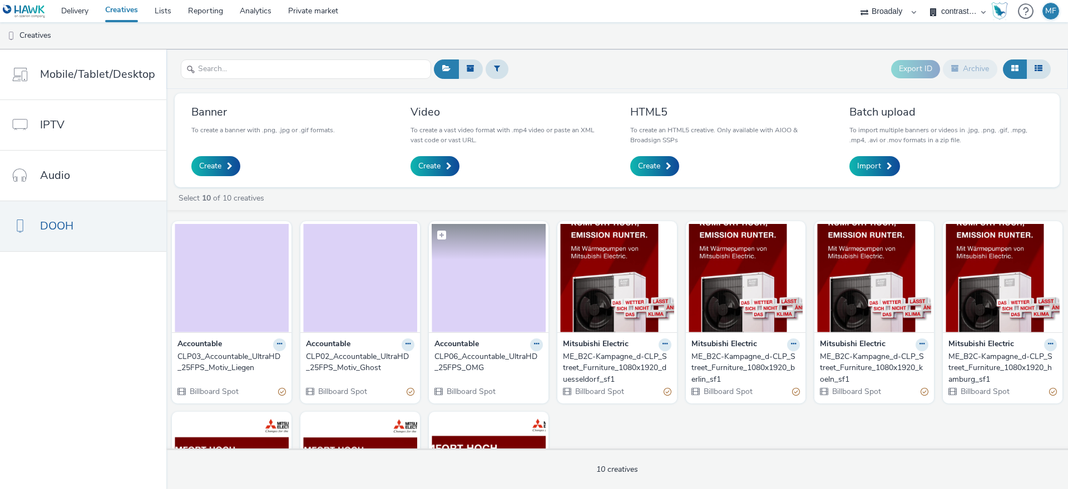
click at [489, 321] on img at bounding box center [488, 278] width 114 height 108
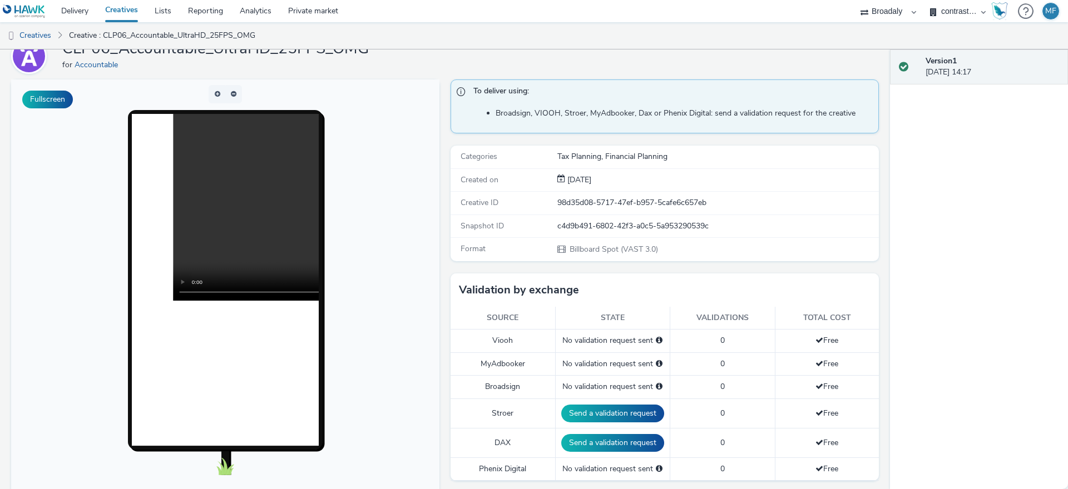
scroll to position [212, 0]
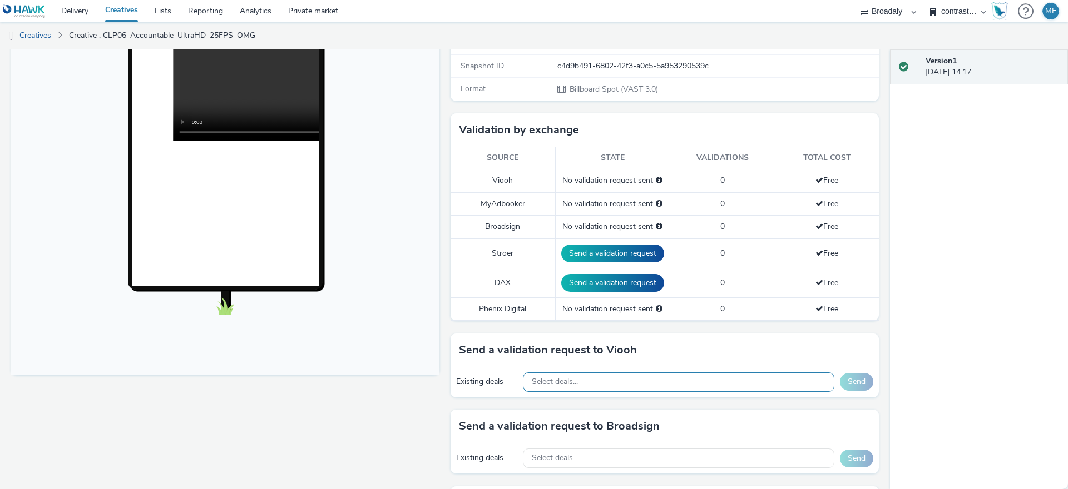
click at [567, 386] on span "Select deals..." at bounding box center [555, 382] width 46 height 9
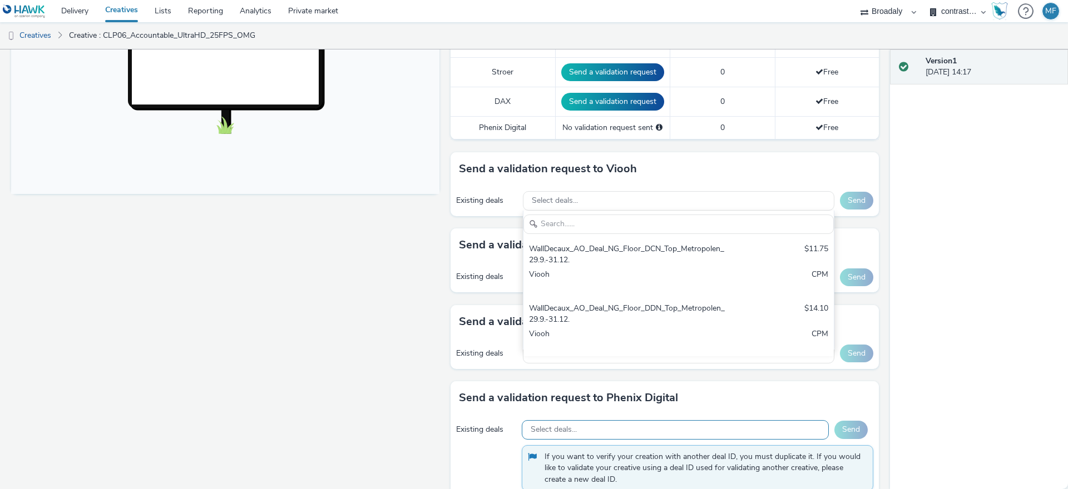
scroll to position [417, 0]
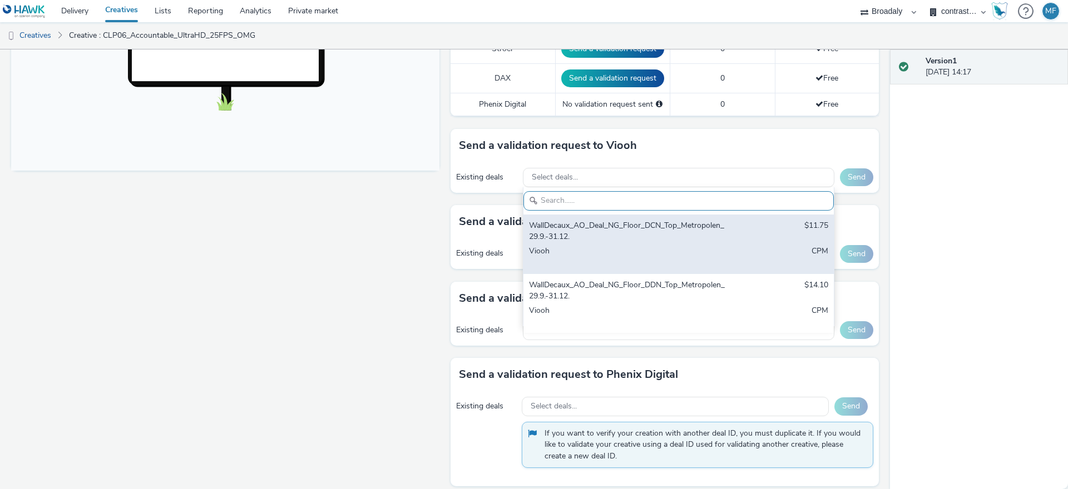
click at [620, 233] on div "WallDecaux_AO_Deal_NG_Floor_DCN_Top_Metropolen_29.9.-31.12." at bounding box center [627, 231] width 197 height 23
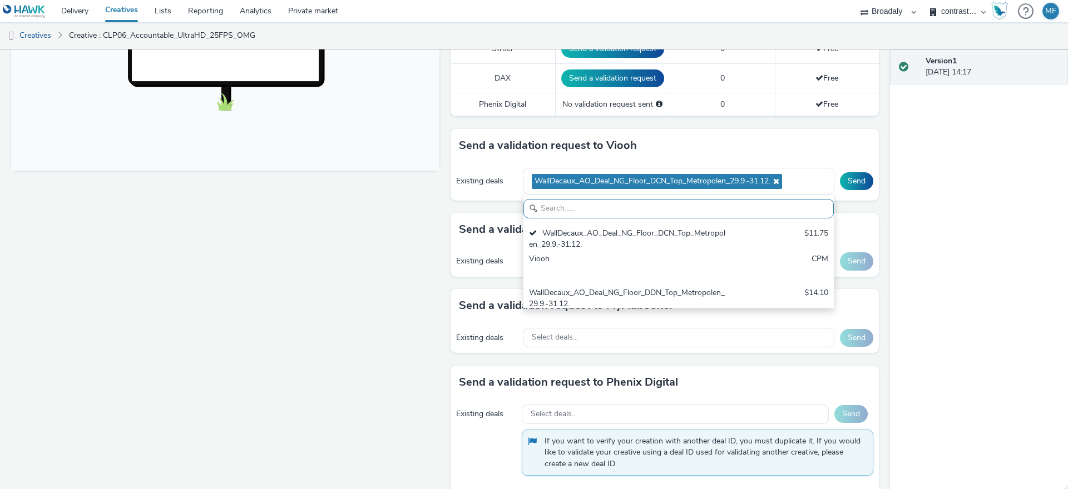
click at [952, 156] on div "Version 1 29 September 2025, 14:17" at bounding box center [979, 269] width 178 height 440
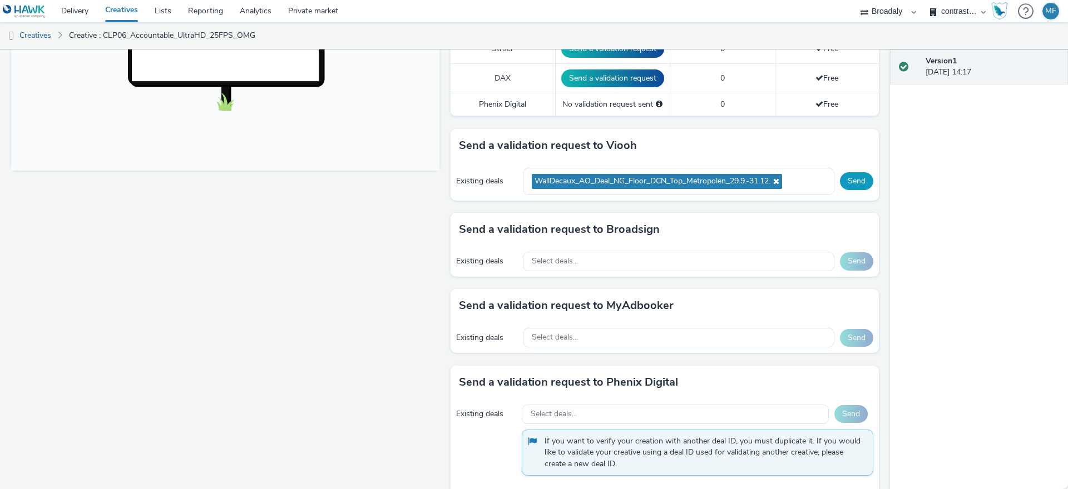
click at [857, 181] on button "Send" at bounding box center [856, 181] width 33 height 18
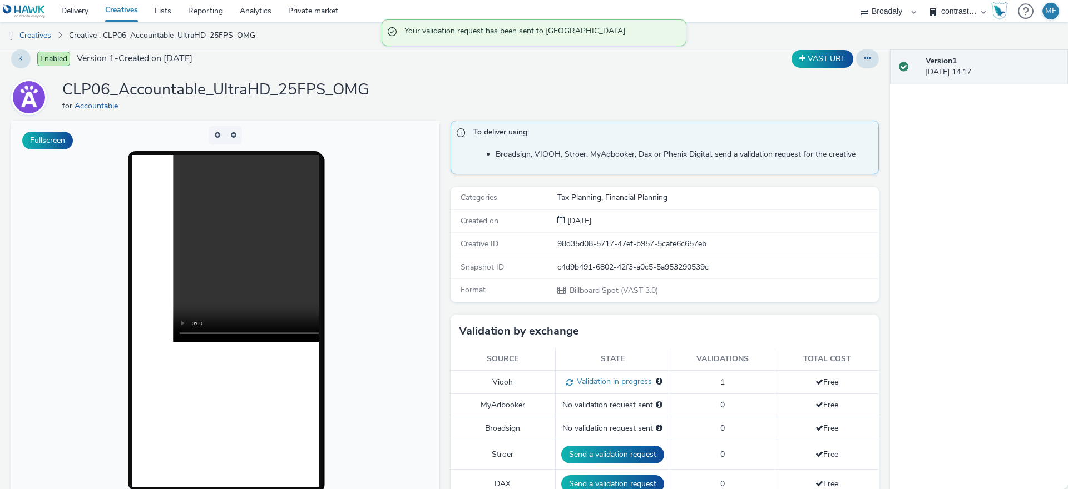
scroll to position [0, 0]
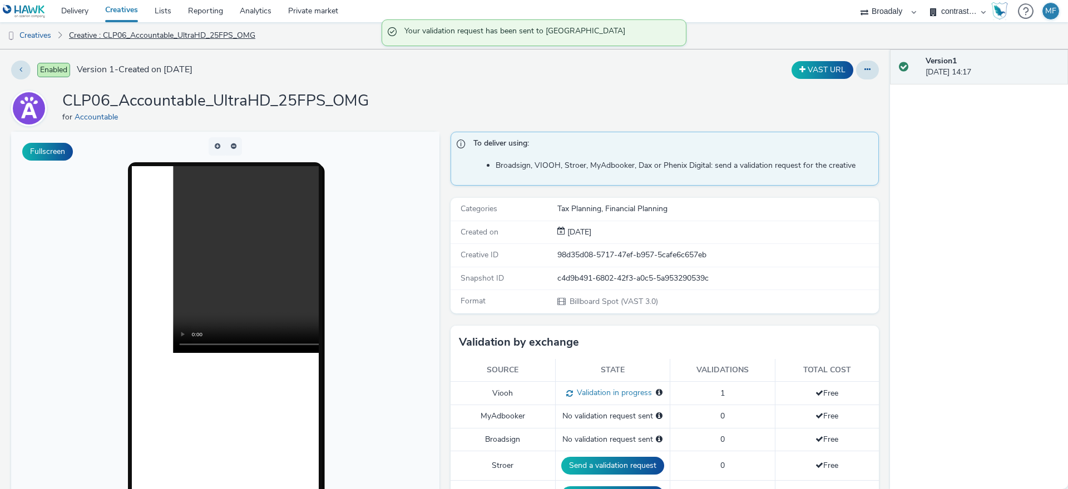
click at [139, 34] on link "Creative : CLP06_Accountable_UltraHD_25FPS_OMG" at bounding box center [161, 35] width 197 height 27
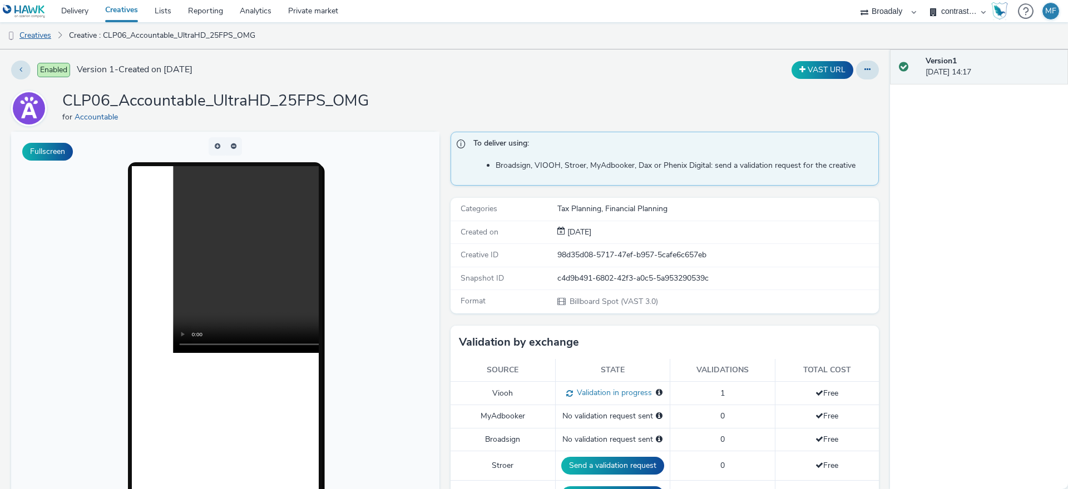
click at [51, 34] on link "Creatives" at bounding box center [28, 35] width 57 height 27
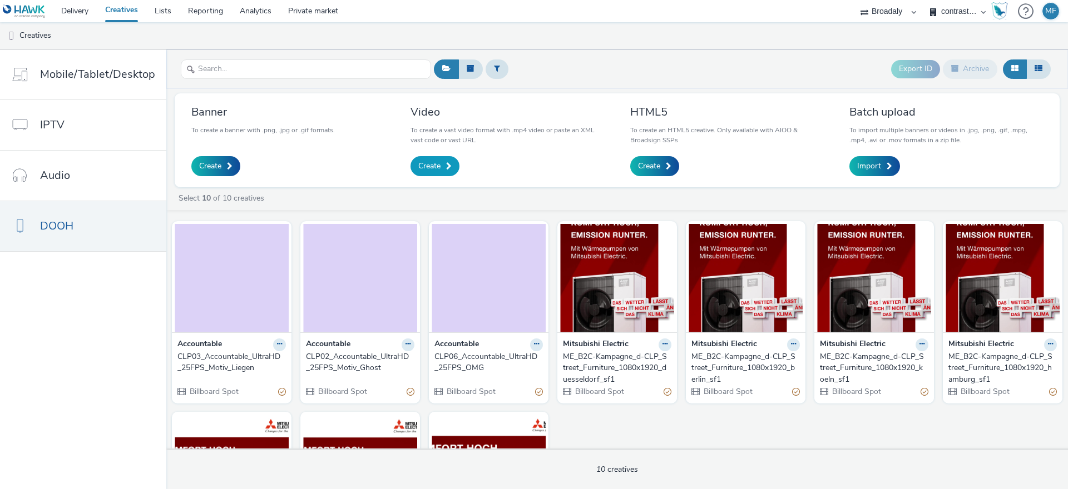
click at [442, 166] on link "Create" at bounding box center [434, 166] width 49 height 20
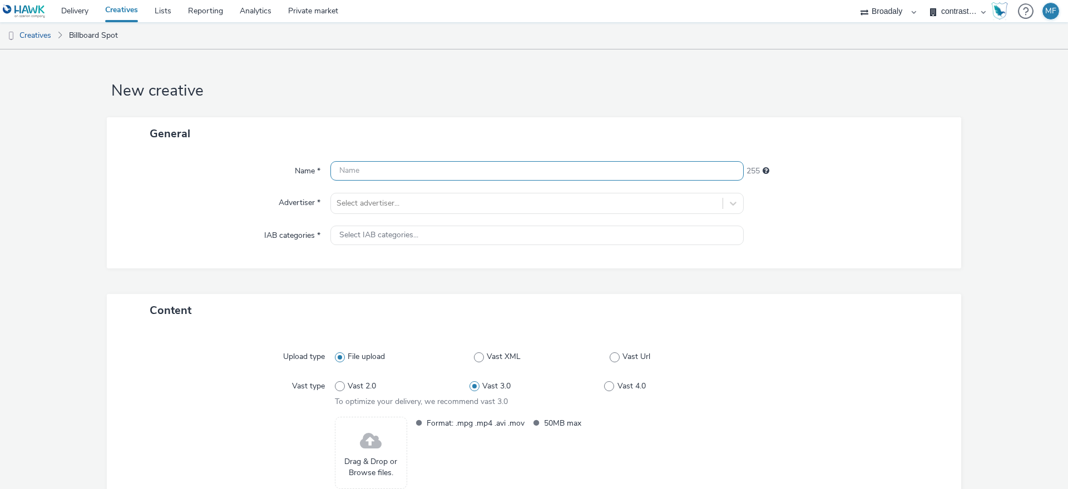
click at [425, 165] on input "text" at bounding box center [536, 170] width 413 height 19
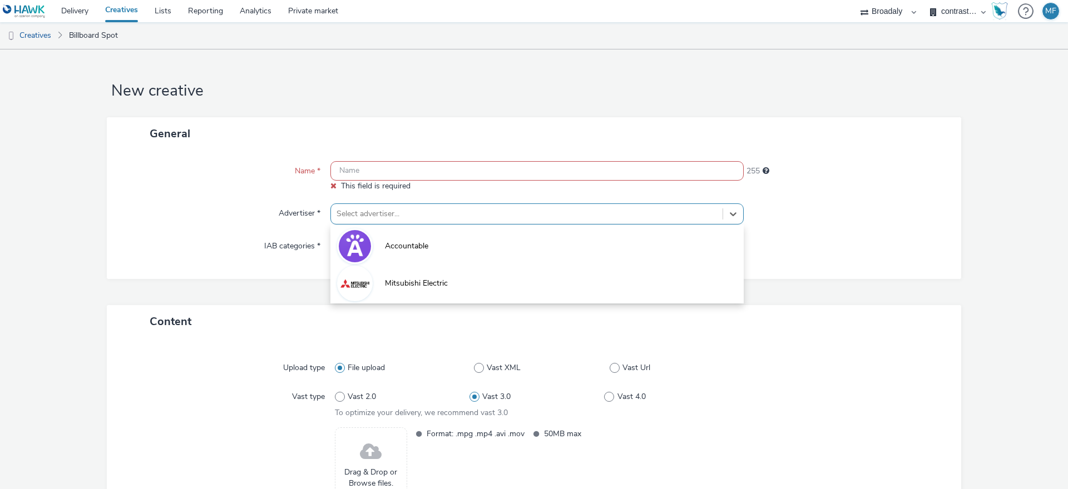
click at [420, 196] on div "Name * This field is required 255 Advertiser * option Accountable focused, 1 of…" at bounding box center [534, 214] width 854 height 129
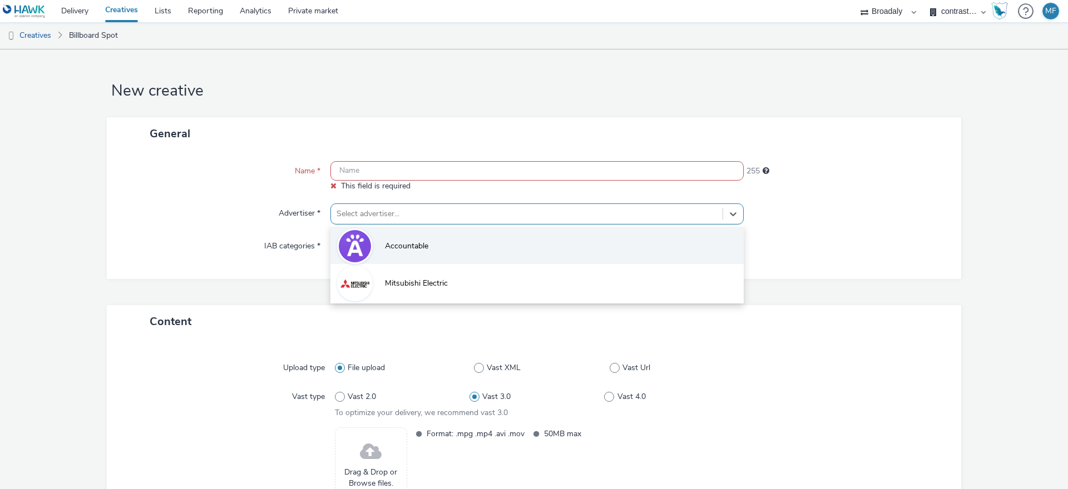
click at [436, 246] on li "Accountable" at bounding box center [536, 245] width 413 height 37
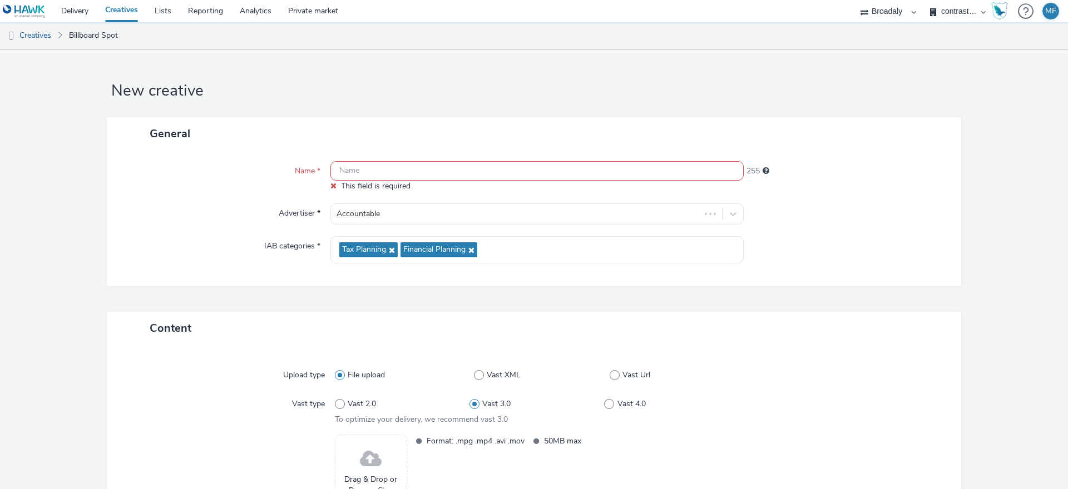
click at [395, 176] on input "text" at bounding box center [536, 170] width 413 height 19
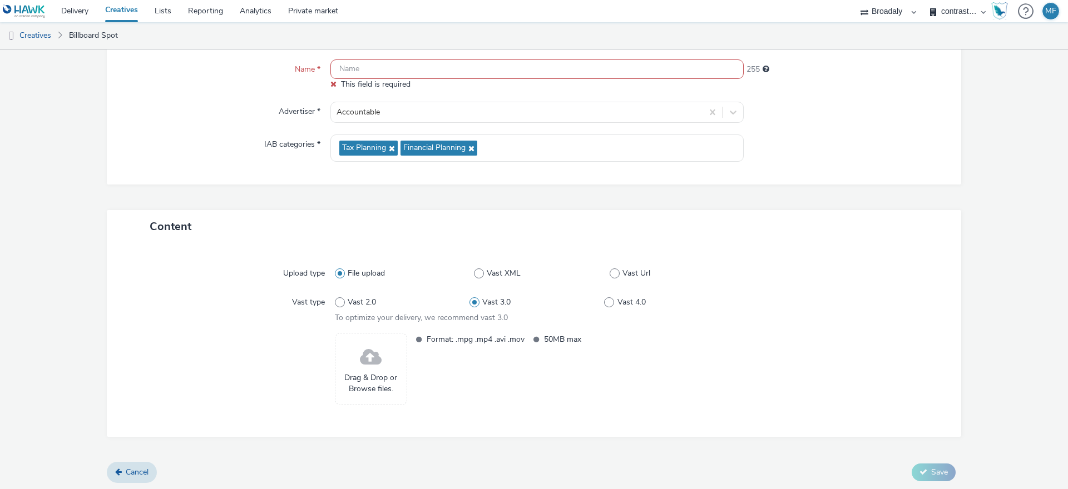
scroll to position [103, 0]
click at [413, 349] on div "Format: .mpg .mp4 .avi .mov 50MB max" at bounding box center [574, 367] width 329 height 72
drag, startPoint x: 400, startPoint y: 351, endPoint x: 383, endPoint y: 356, distance: 17.6
click at [386, 356] on div "Drag & Drop or Browse files." at bounding box center [371, 367] width 72 height 72
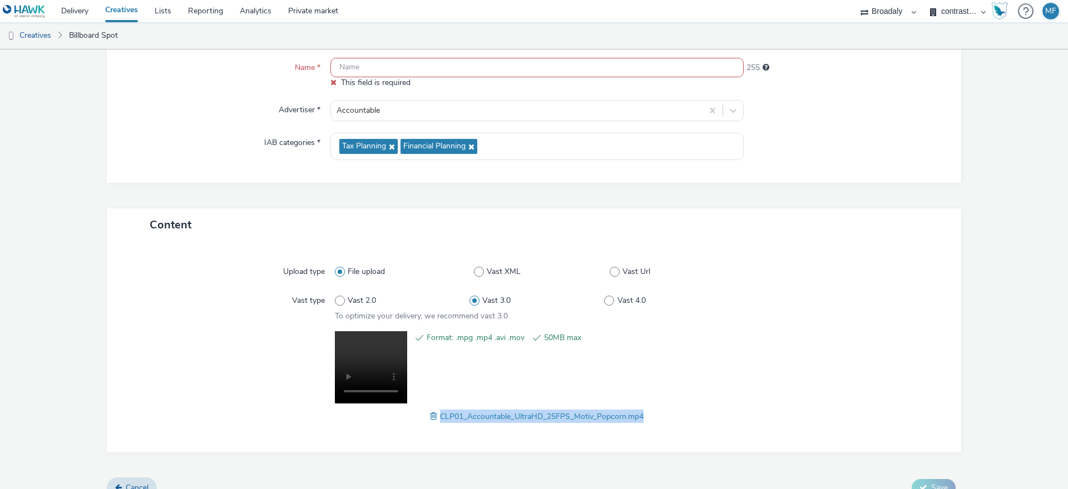
drag, startPoint x: 673, startPoint y: 417, endPoint x: 433, endPoint y: 423, distance: 239.7
click at [433, 423] on div "CLP01_Accountable_UltraHD_25FPS_Motiv_Popcorn.mp4" at bounding box center [537, 416] width 404 height 13
copy span "CLP01_Accountable_UltraHD_25FPS_Motiv_Popcorn.mp4"
click at [367, 61] on input "text" at bounding box center [536, 67] width 413 height 19
paste input "CLP01_Accountable_UltraHD_25FPS_Motiv_Popcorn.mp4"
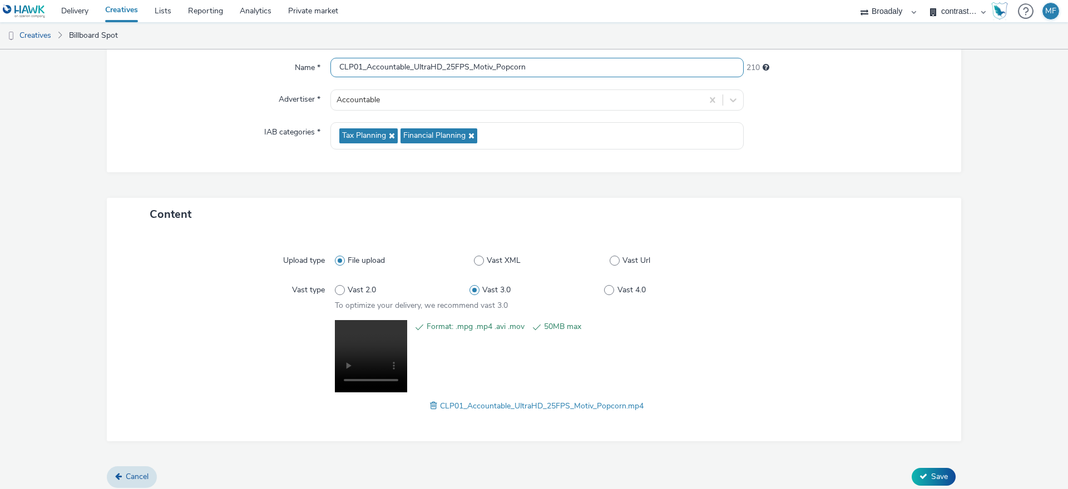
type input "CLP01_Accountable_UltraHD_25FPS_Motiv_Popcorn"
click at [842, 107] on div at bounding box center [846, 100] width 207 height 21
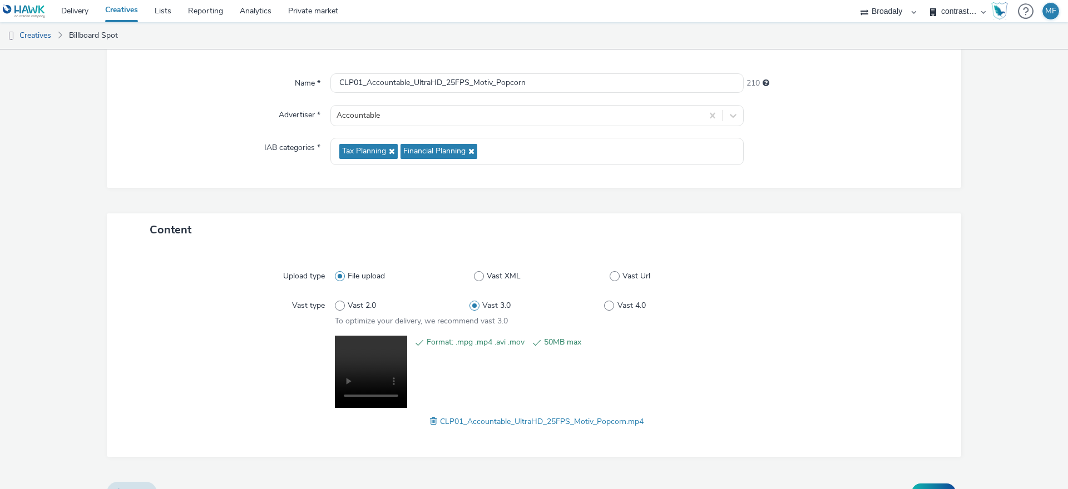
scroll to position [110, 0]
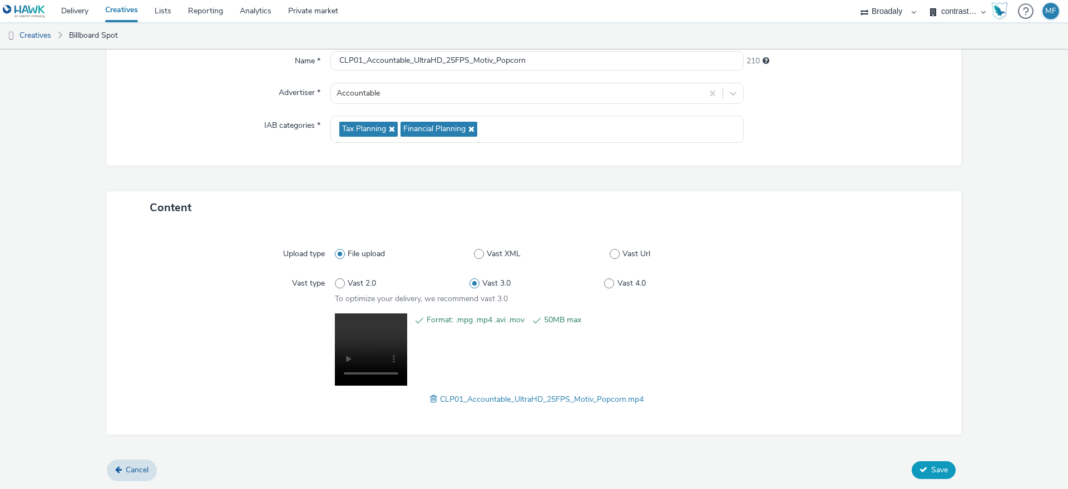
click at [931, 466] on span "Save" at bounding box center [939, 470] width 17 height 11
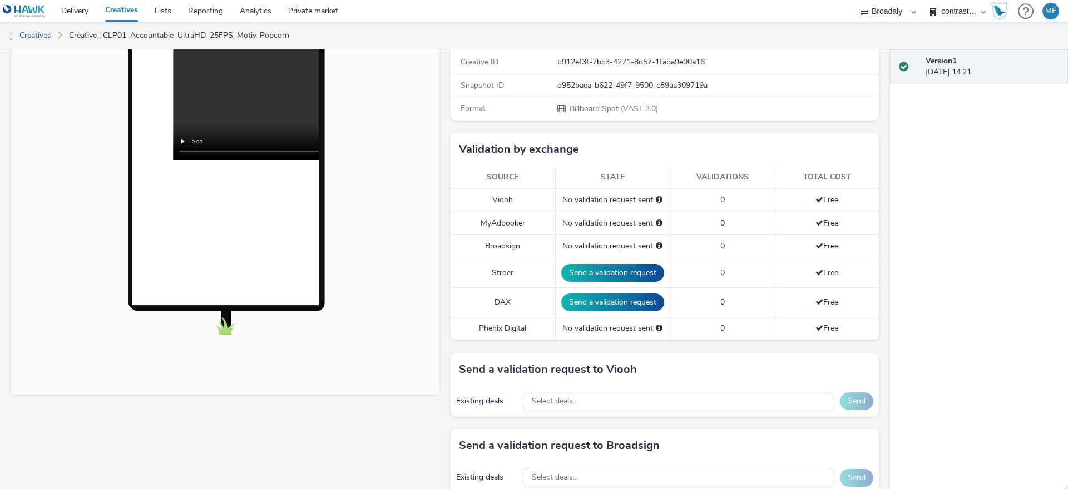
scroll to position [195, 0]
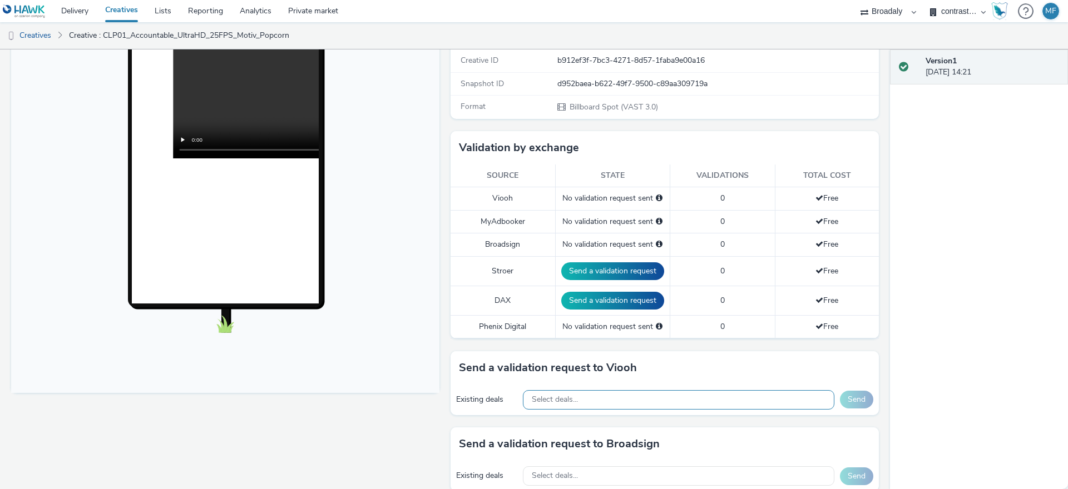
click at [565, 401] on span "Select deals..." at bounding box center [555, 399] width 46 height 9
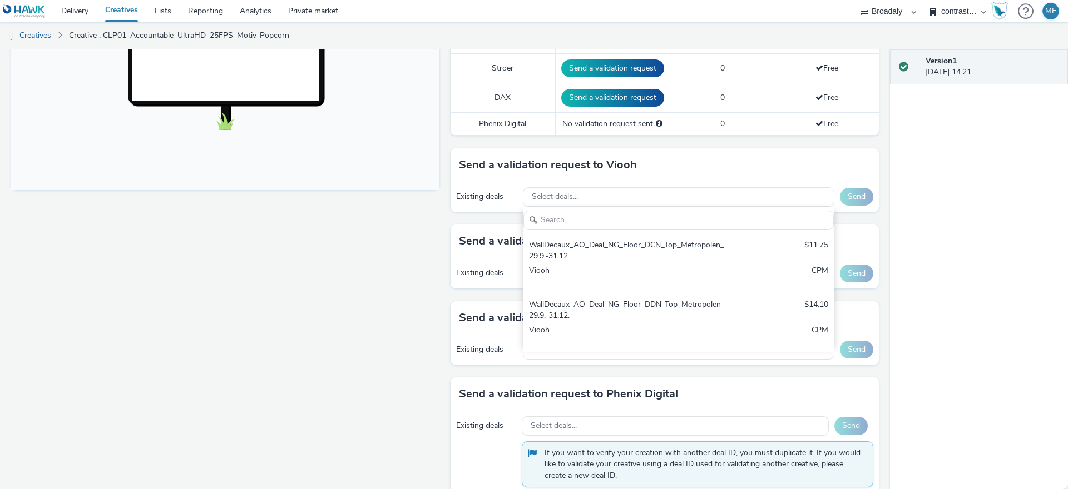
scroll to position [398, 0]
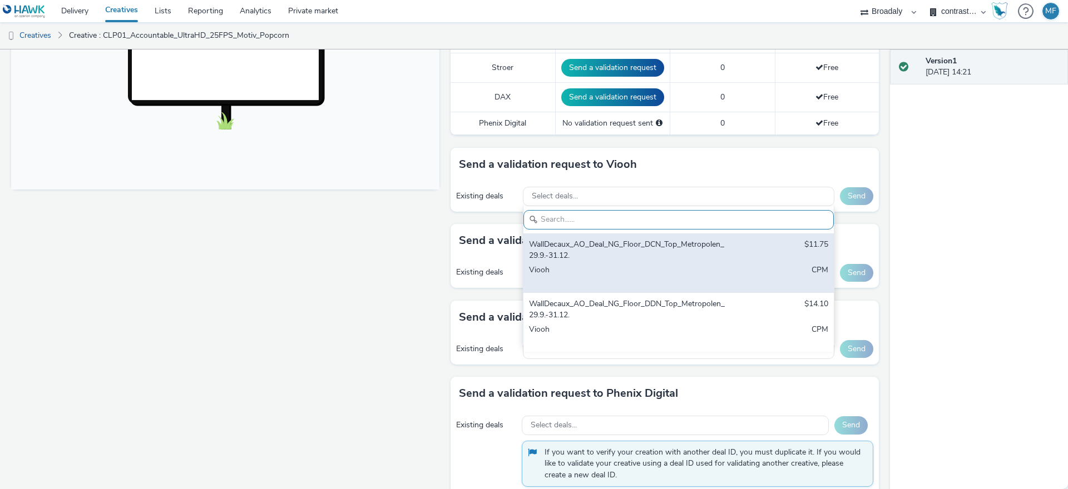
click at [619, 259] on div "WallDecaux_AO_Deal_NG_Floor_DCN_Top_Metropolen_29.9.-31.12." at bounding box center [627, 250] width 197 height 23
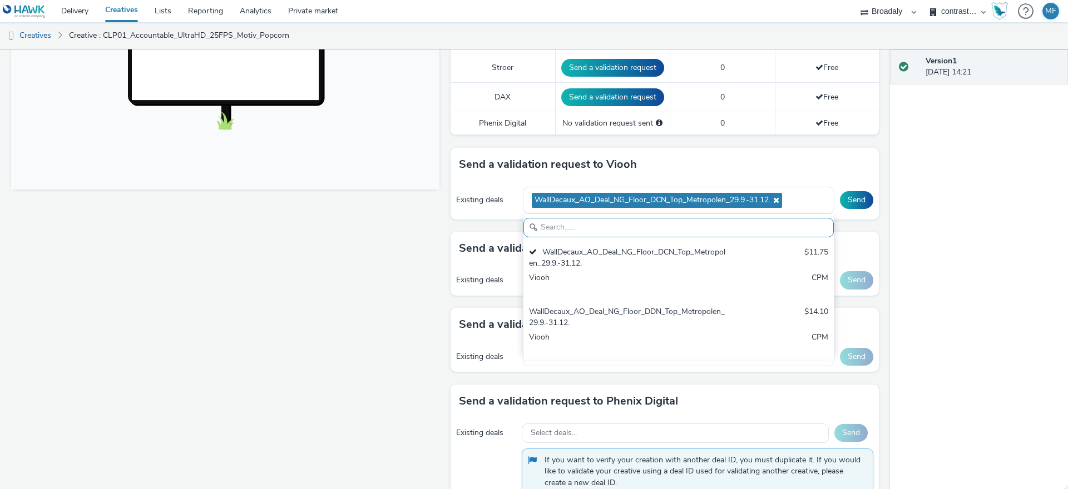
click at [909, 214] on div "Version 1 29 September 2025, 14:21" at bounding box center [979, 269] width 178 height 440
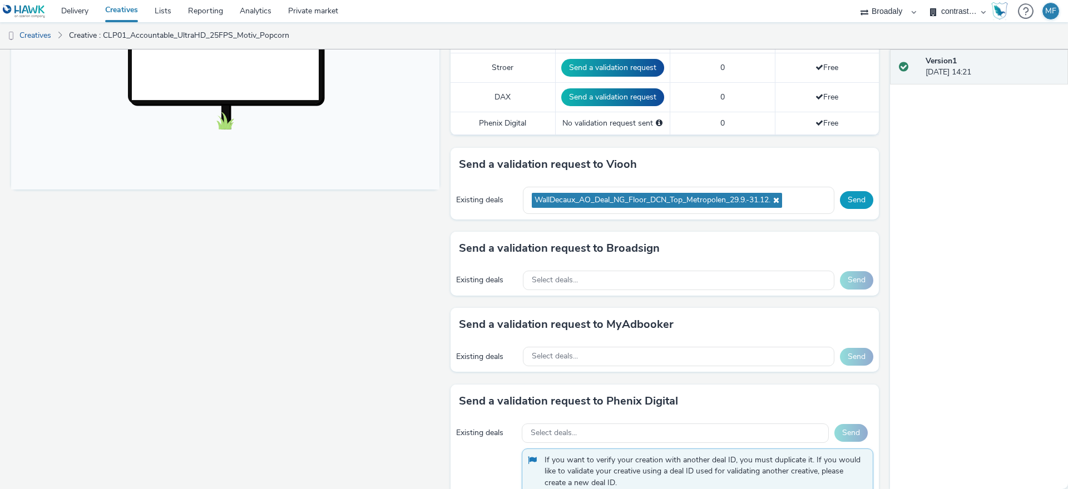
click at [845, 199] on button "Send" at bounding box center [856, 200] width 33 height 18
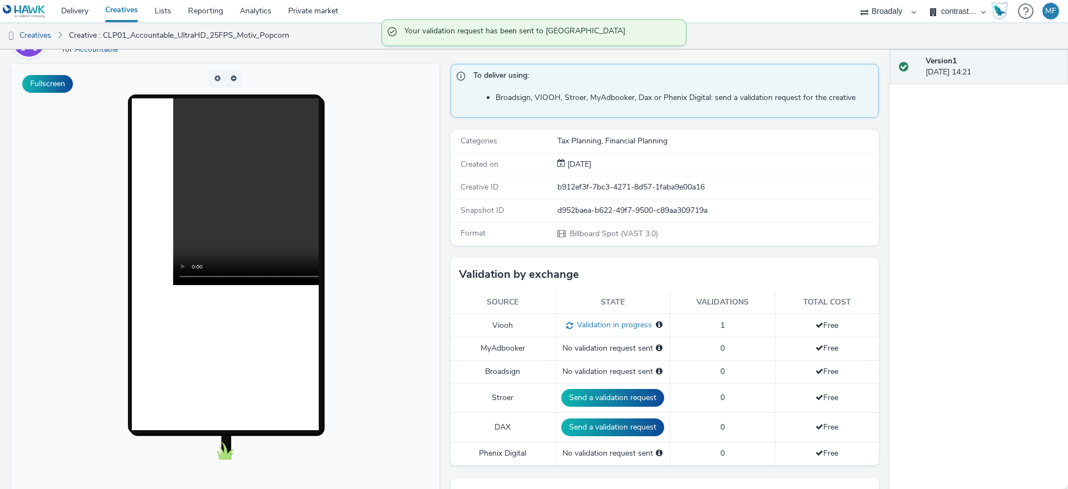
scroll to position [0, 0]
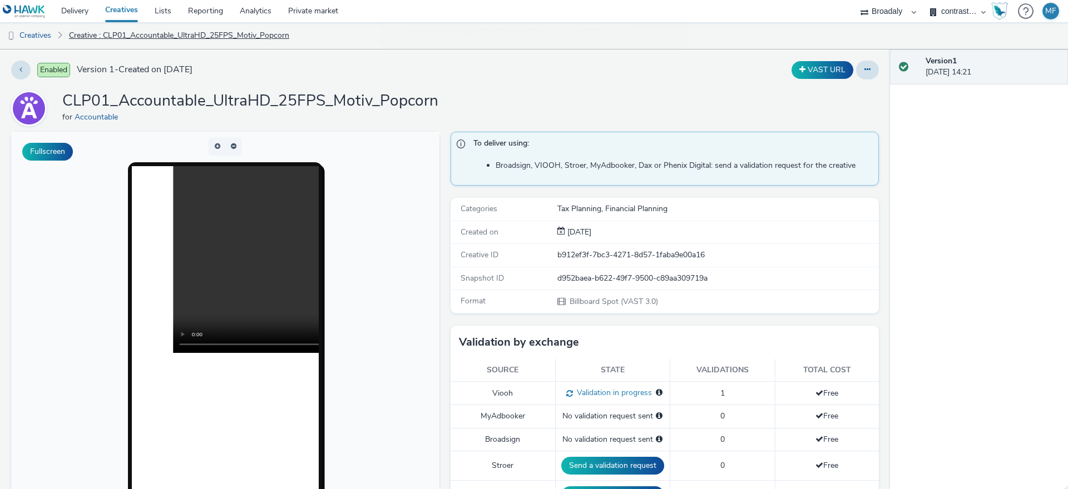
click at [112, 28] on link "Creative : CLP01_Accountable_UltraHD_25FPS_Motiv_Popcorn" at bounding box center [178, 35] width 231 height 27
click at [164, 33] on link "Creative : CLP01_Accountable_UltraHD_25FPS_Motiv_Popcorn" at bounding box center [178, 35] width 231 height 27
click at [56, 32] on link "Creatives" at bounding box center [28, 35] width 57 height 27
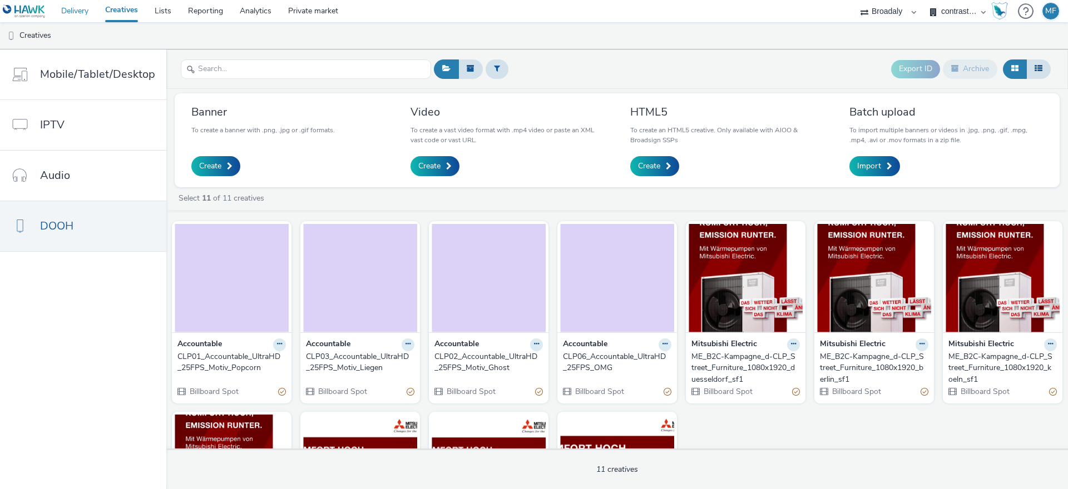
click at [87, 8] on link "Delivery" at bounding box center [75, 11] width 44 height 22
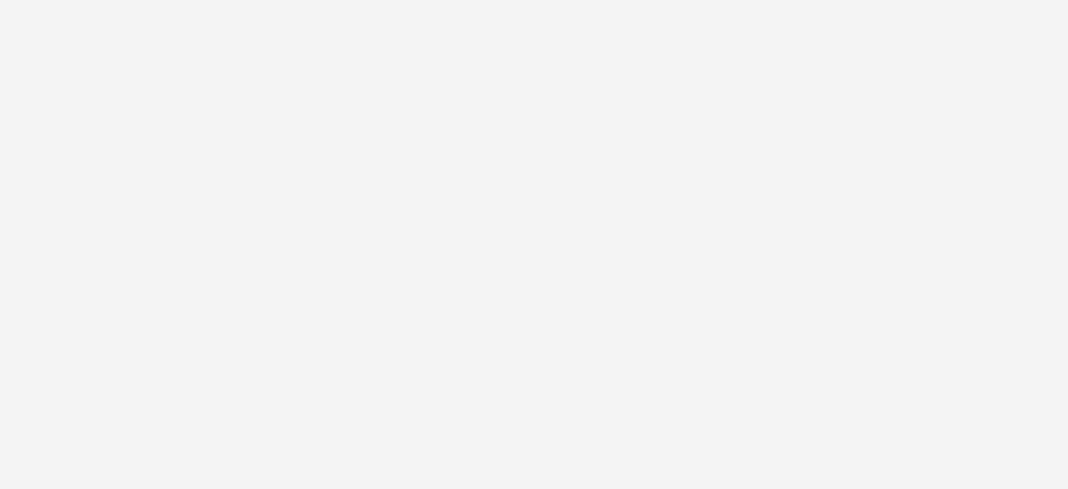
select select "aa2d3f22-8cd3-452c-915a-90da4c6ce460"
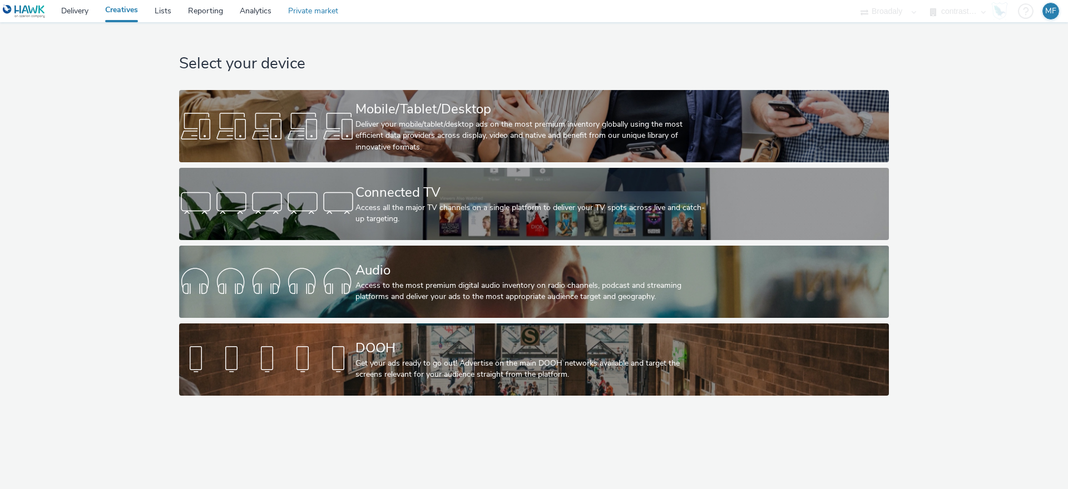
click at [326, 12] on link "Private market" at bounding box center [313, 11] width 67 height 22
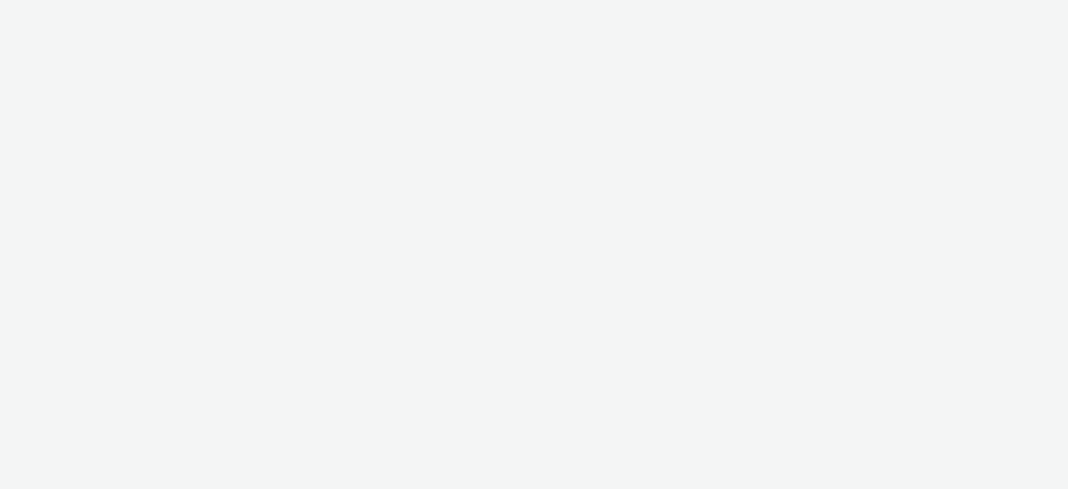
select select "aa2d3f22-8cd3-452c-915a-90da4c6ce460"
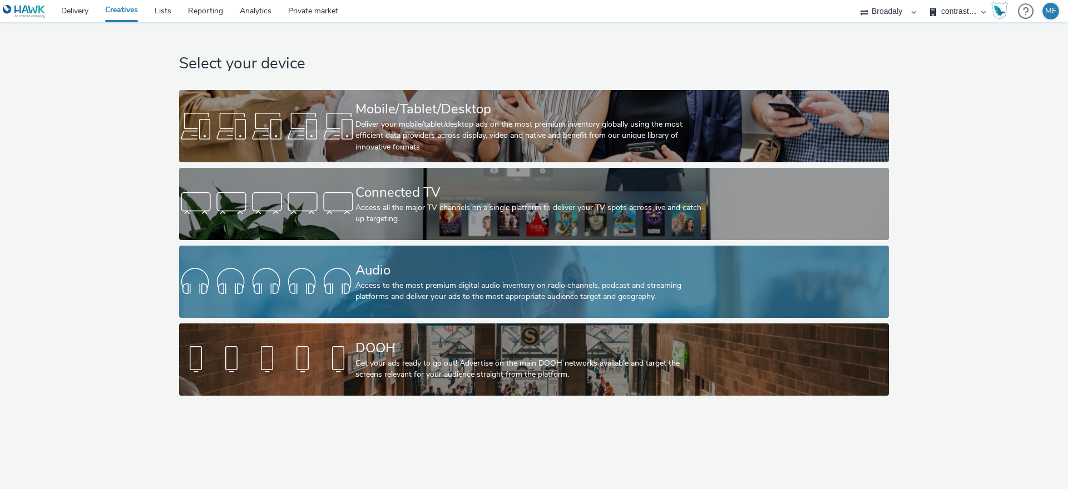
click at [335, 310] on link "Audio Access to the most premium digital audio inventory on radio channels, pod…" at bounding box center [533, 282] width 709 height 72
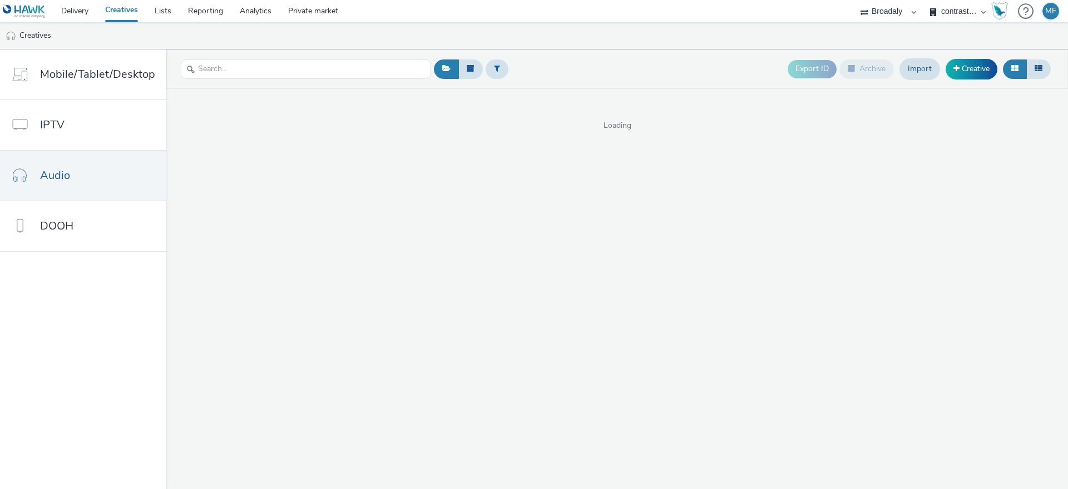
click at [135, 12] on link "Creatives" at bounding box center [121, 11] width 49 height 22
click at [86, 21] on link "Delivery" at bounding box center [75, 11] width 44 height 22
